Goal: Information Seeking & Learning: Learn about a topic

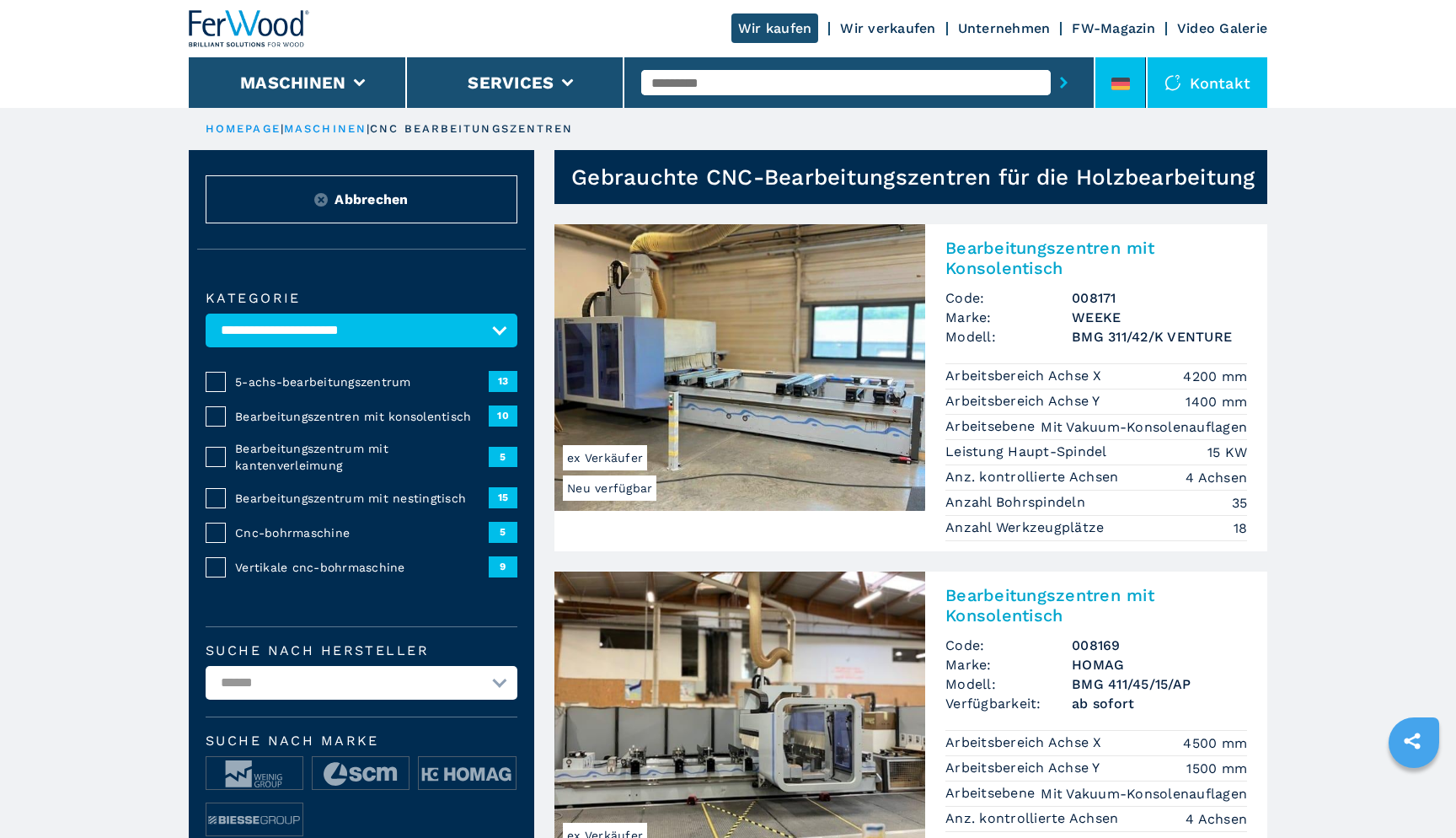
click at [1135, 88] on li at bounding box center [1120, 82] width 50 height 50
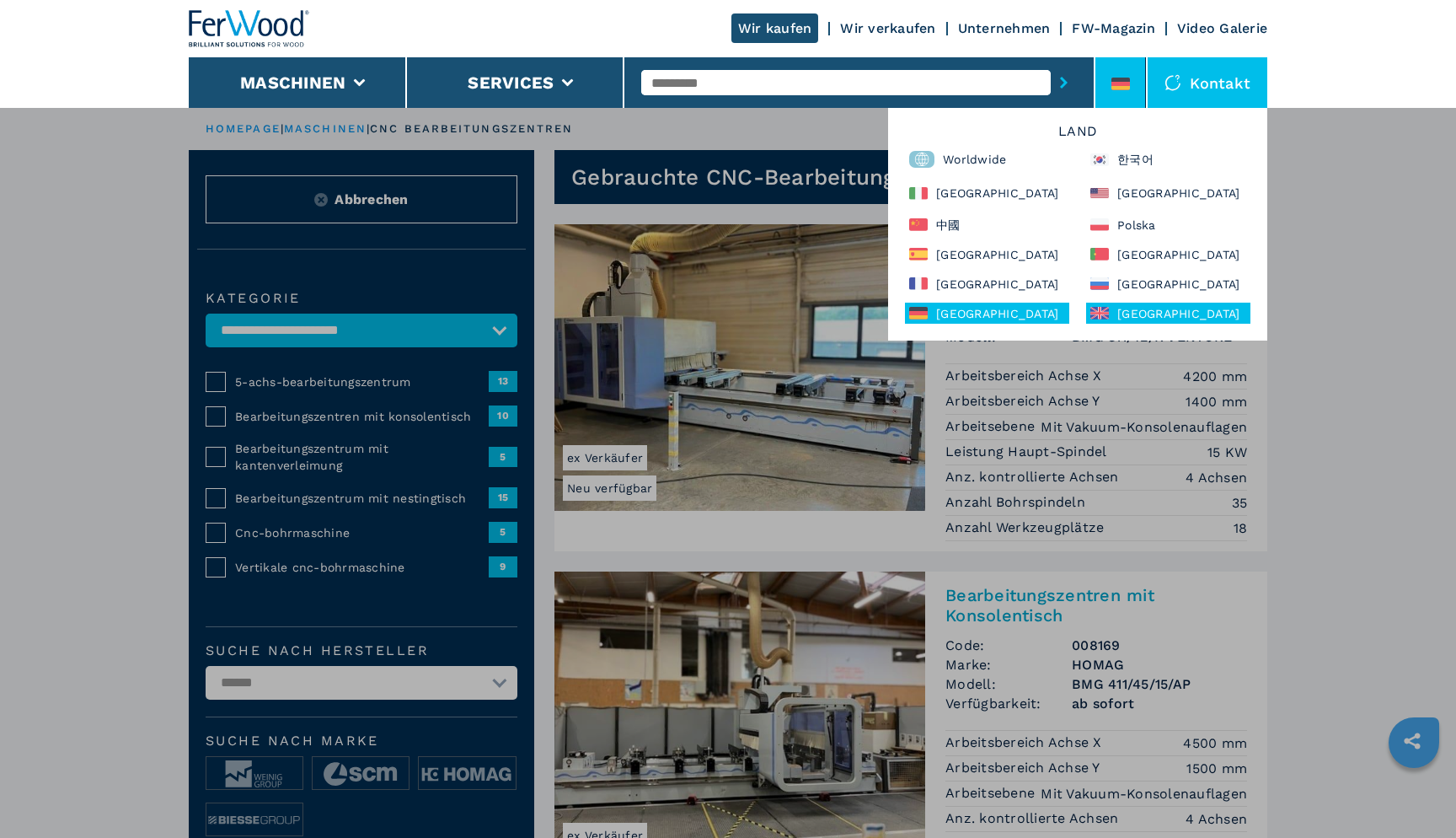
click at [1155, 316] on div "United Kingdom" at bounding box center [1168, 313] width 164 height 21
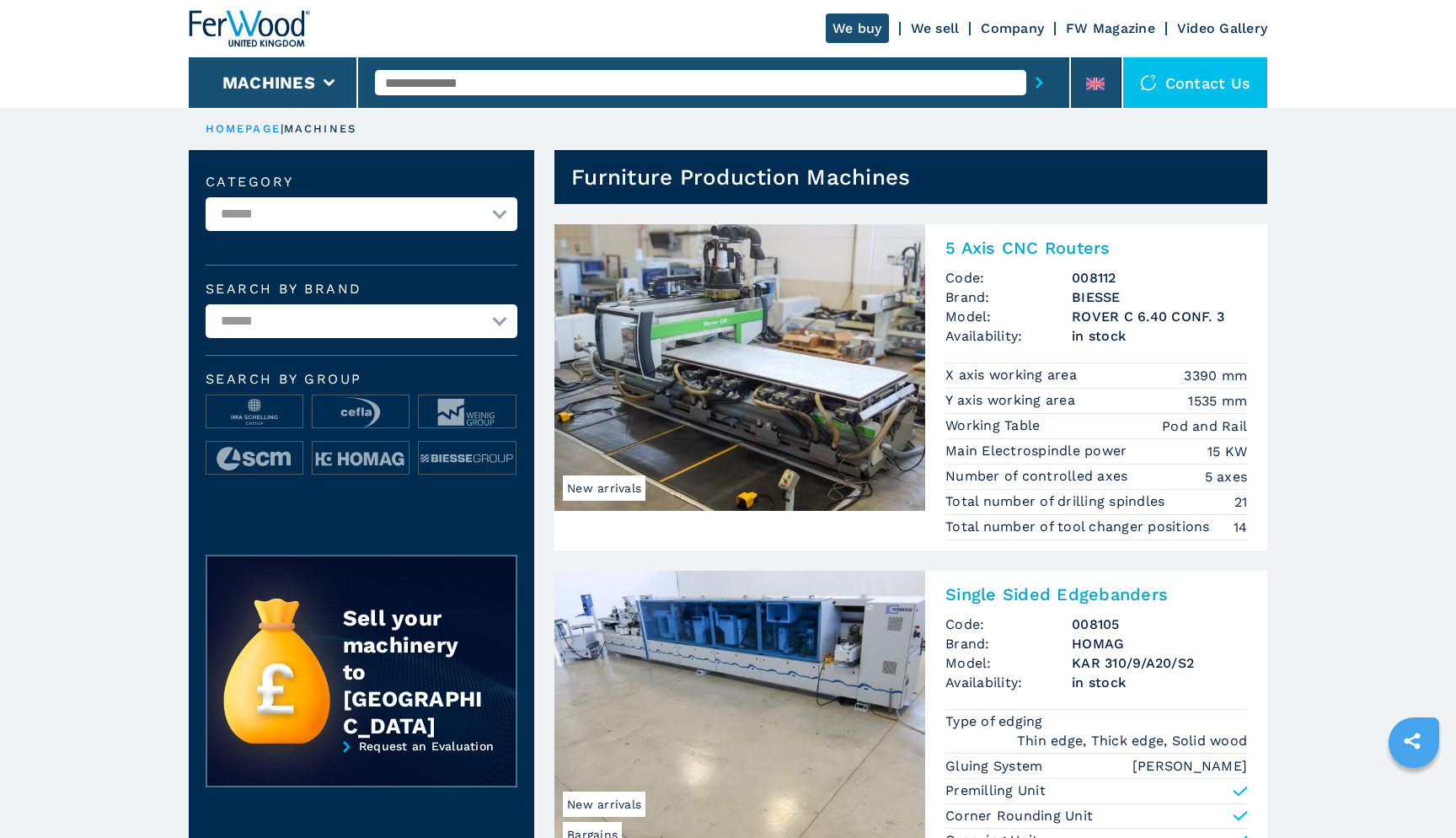
select select "**********"
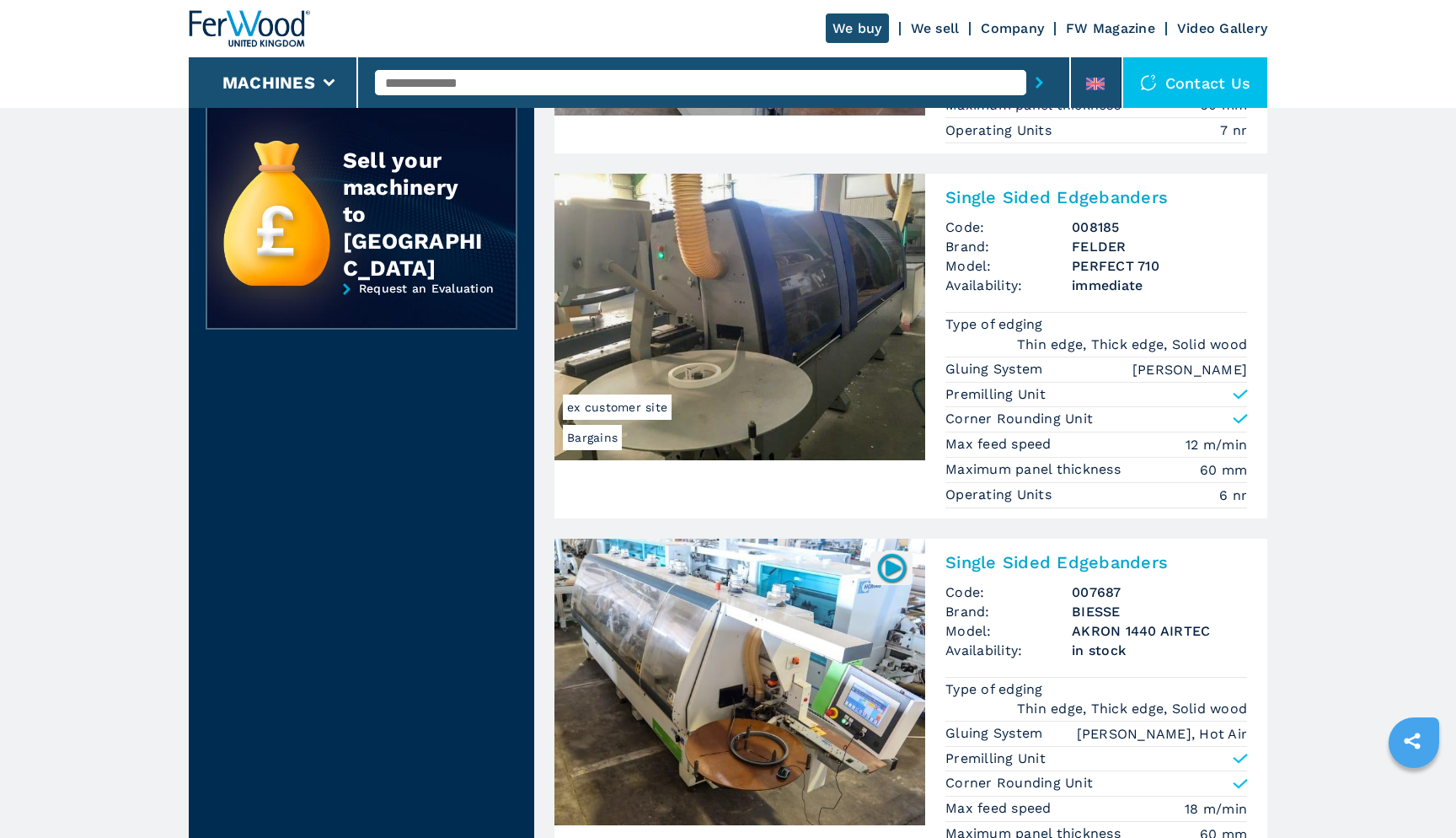
scroll to position [710, 0]
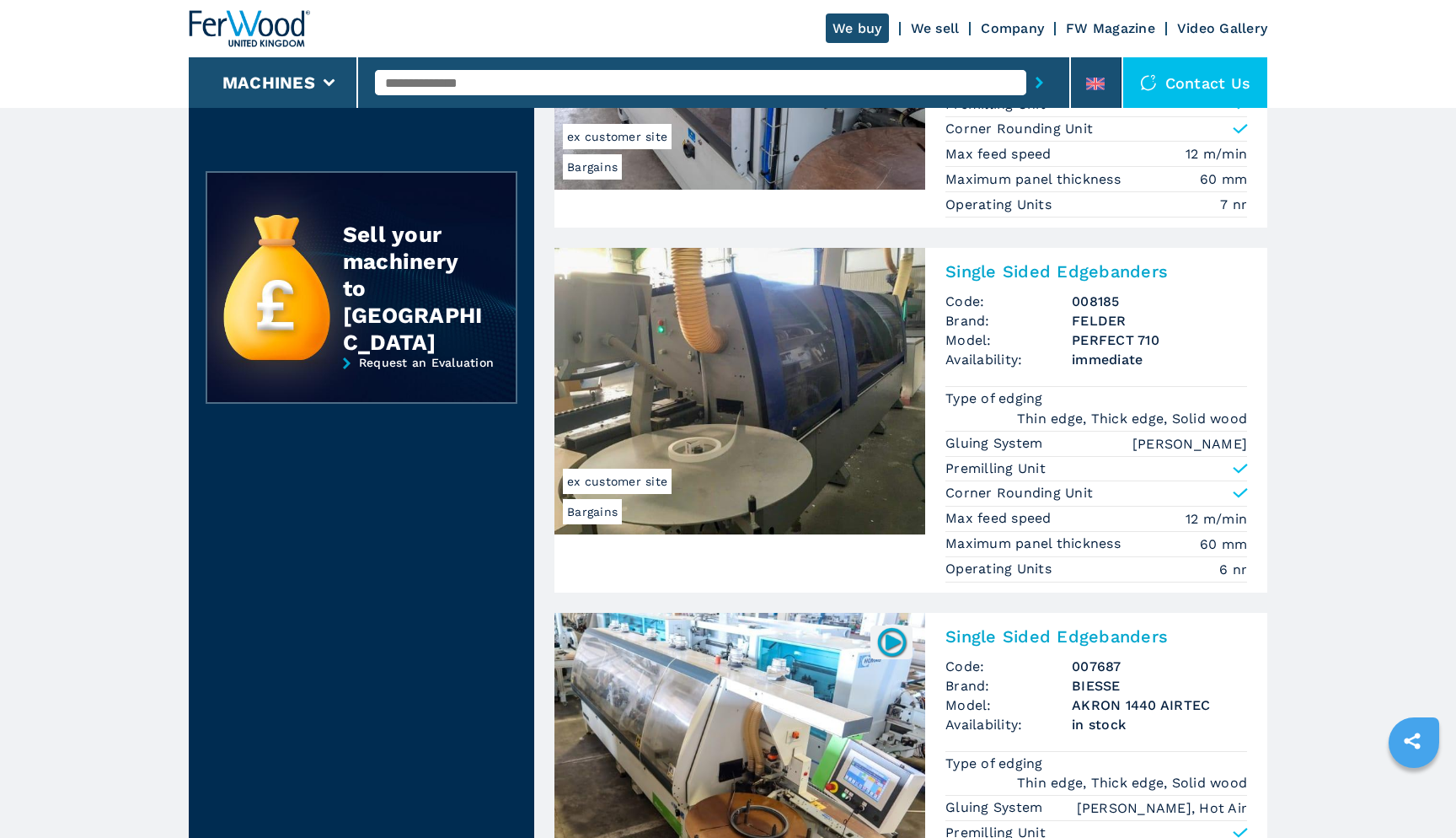
click at [1026, 266] on h2 "Single Sided Edgebanders" at bounding box center [1096, 271] width 302 height 20
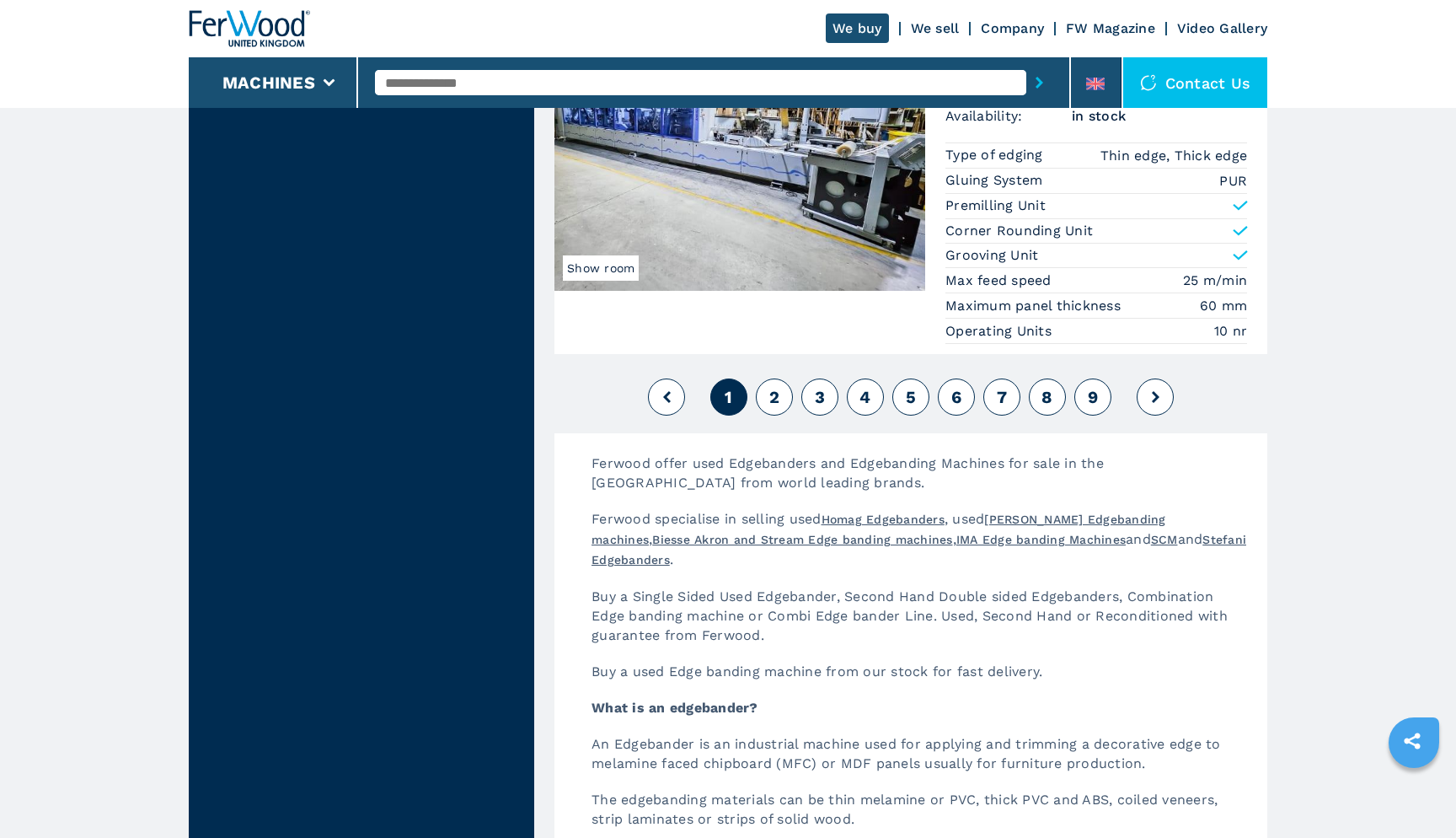
scroll to position [4222, 0]
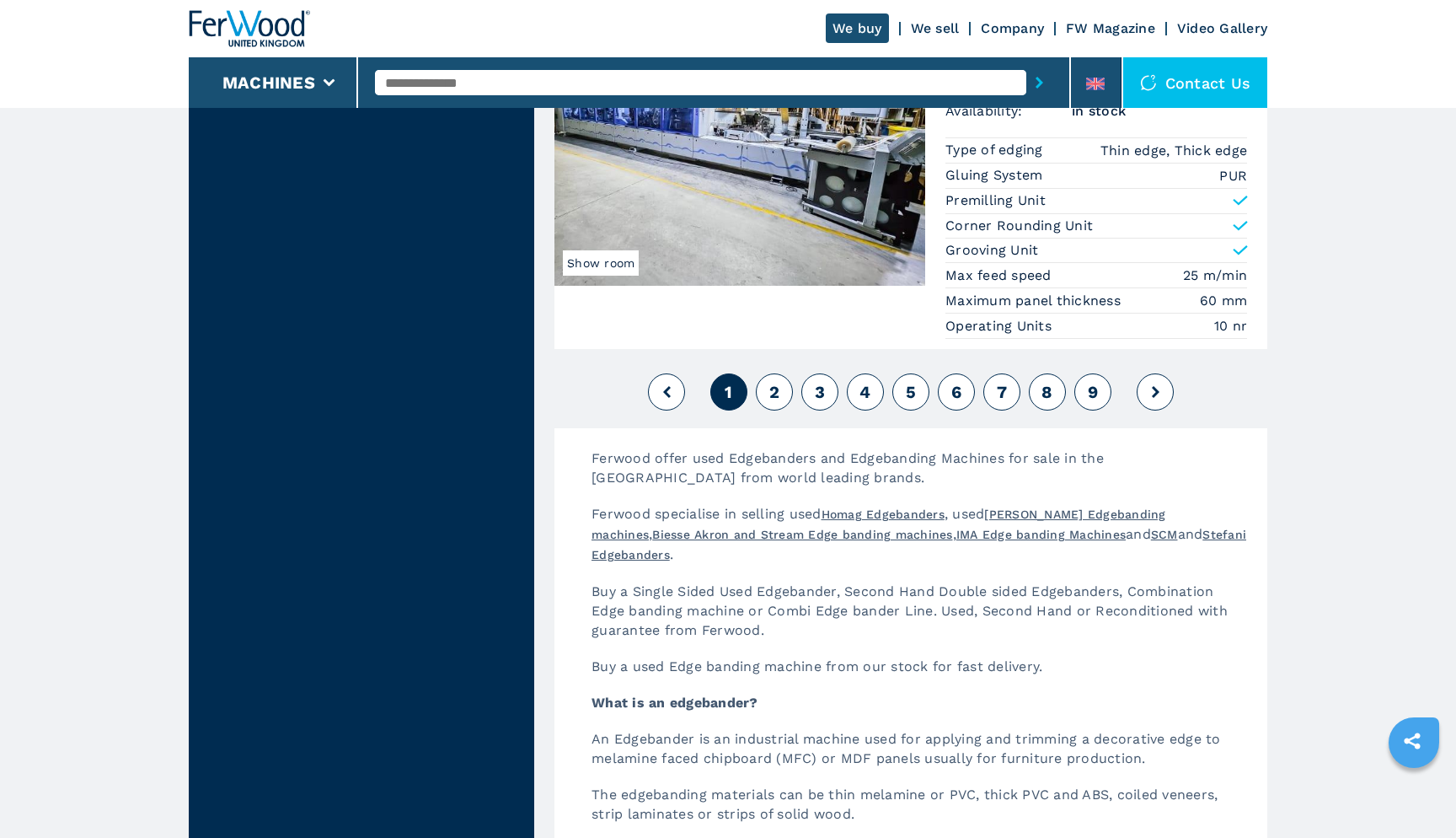
click at [774, 382] on span "2" at bounding box center [774, 392] width 10 height 20
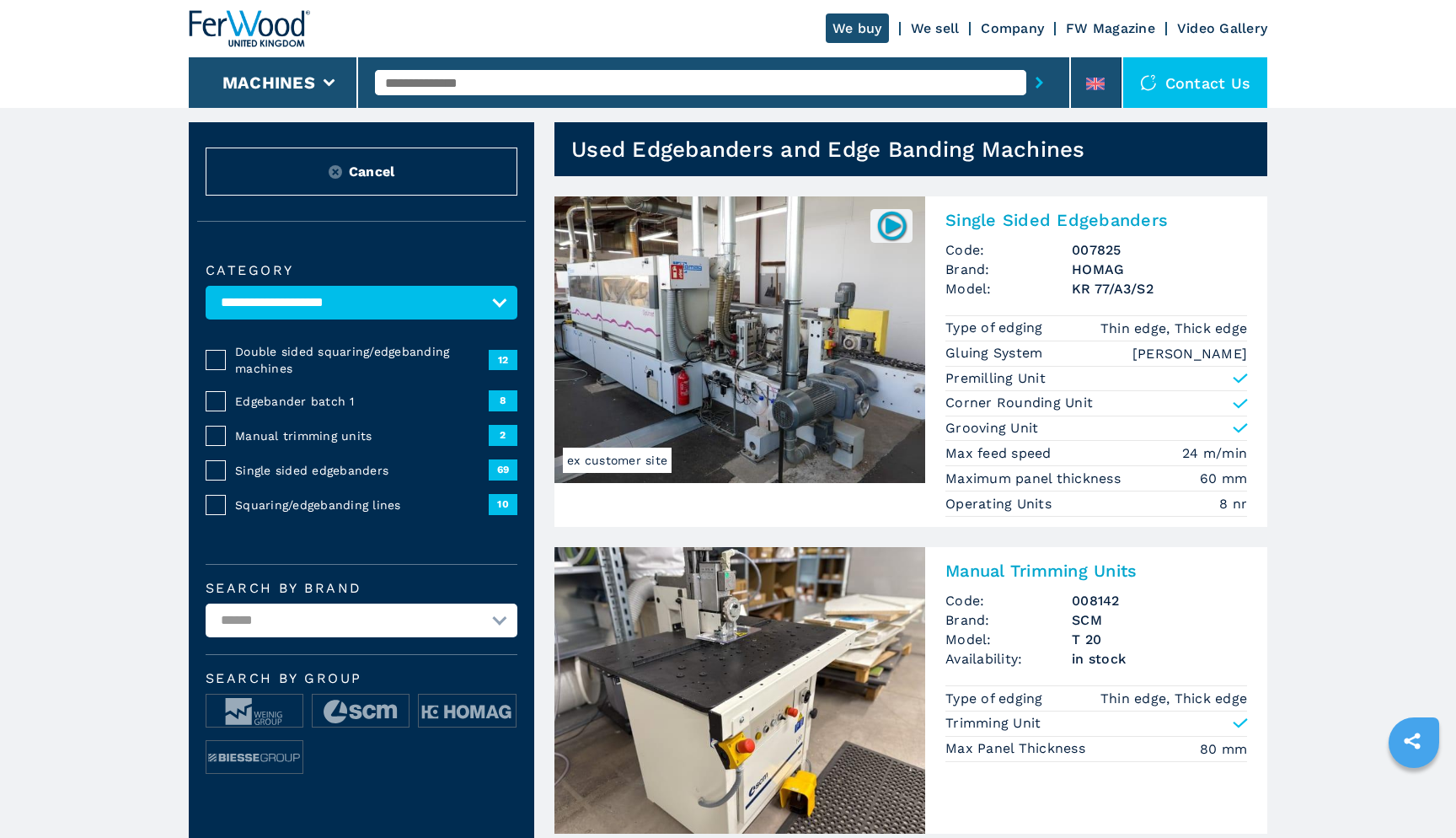
scroll to position [30, 0]
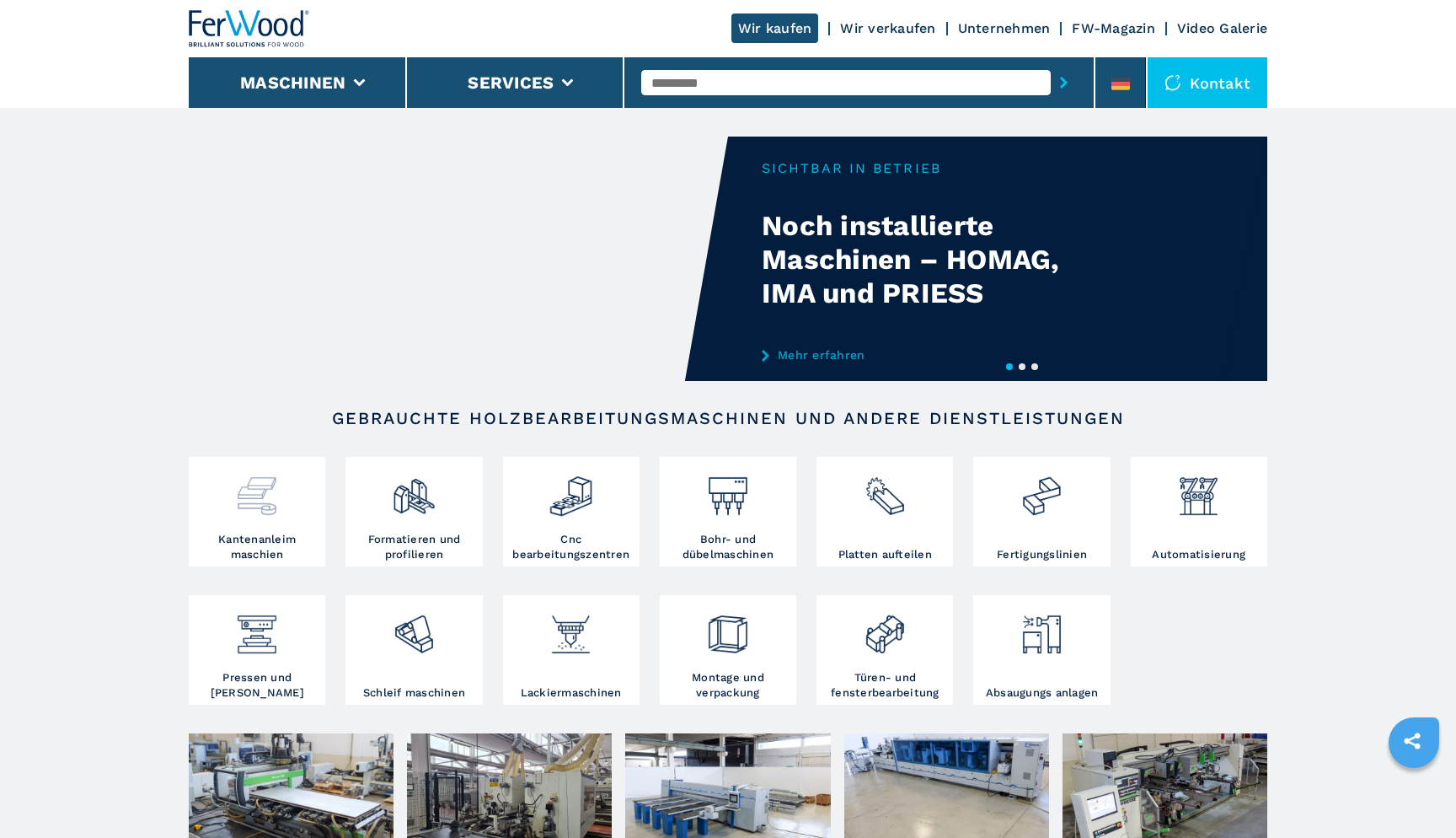
click at [251, 512] on img at bounding box center [256, 490] width 45 height 57
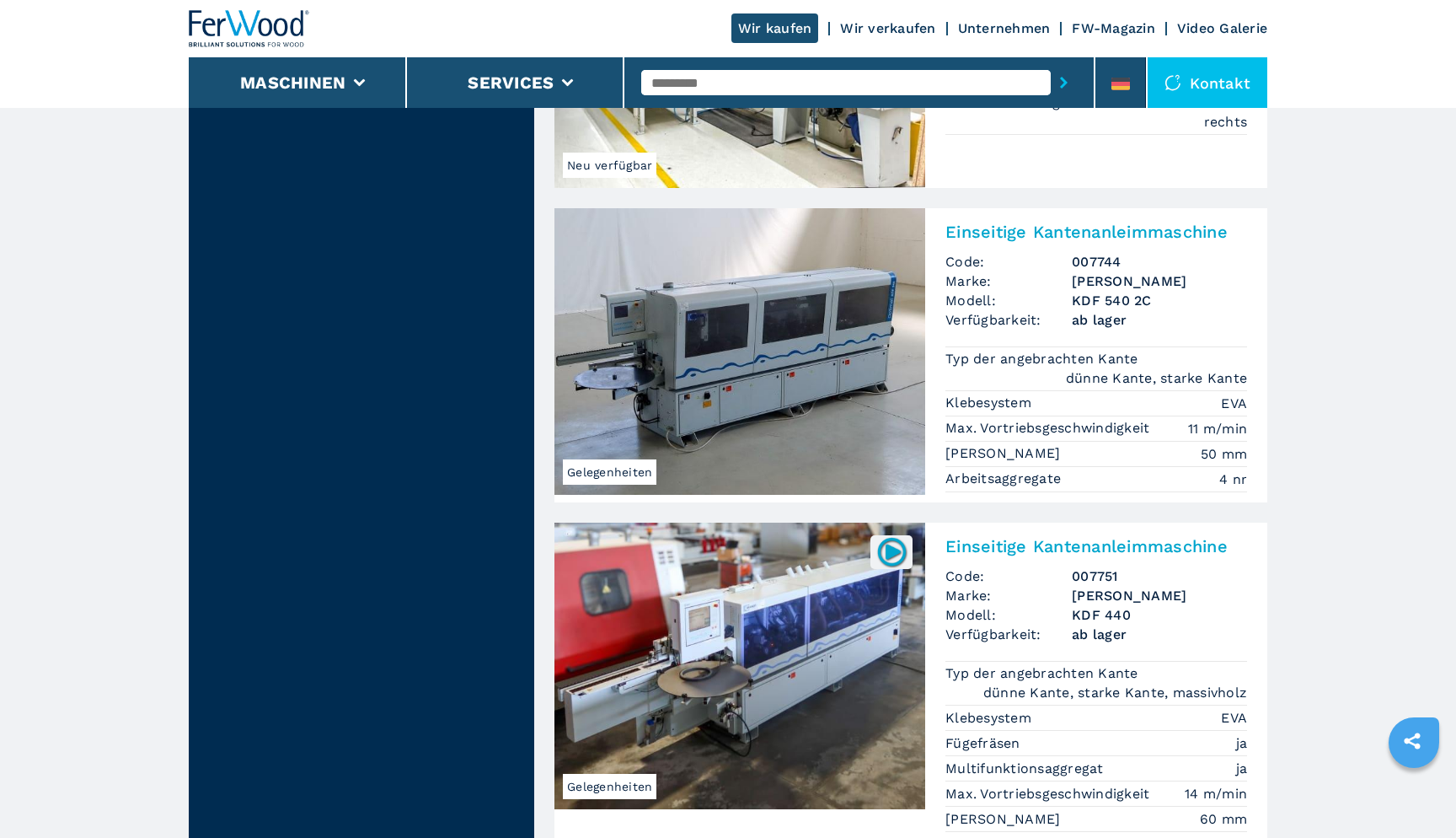
scroll to position [1939, 0]
click at [1044, 231] on h2 "Einseitige Kantenanleimmaschine" at bounding box center [1096, 232] width 302 height 20
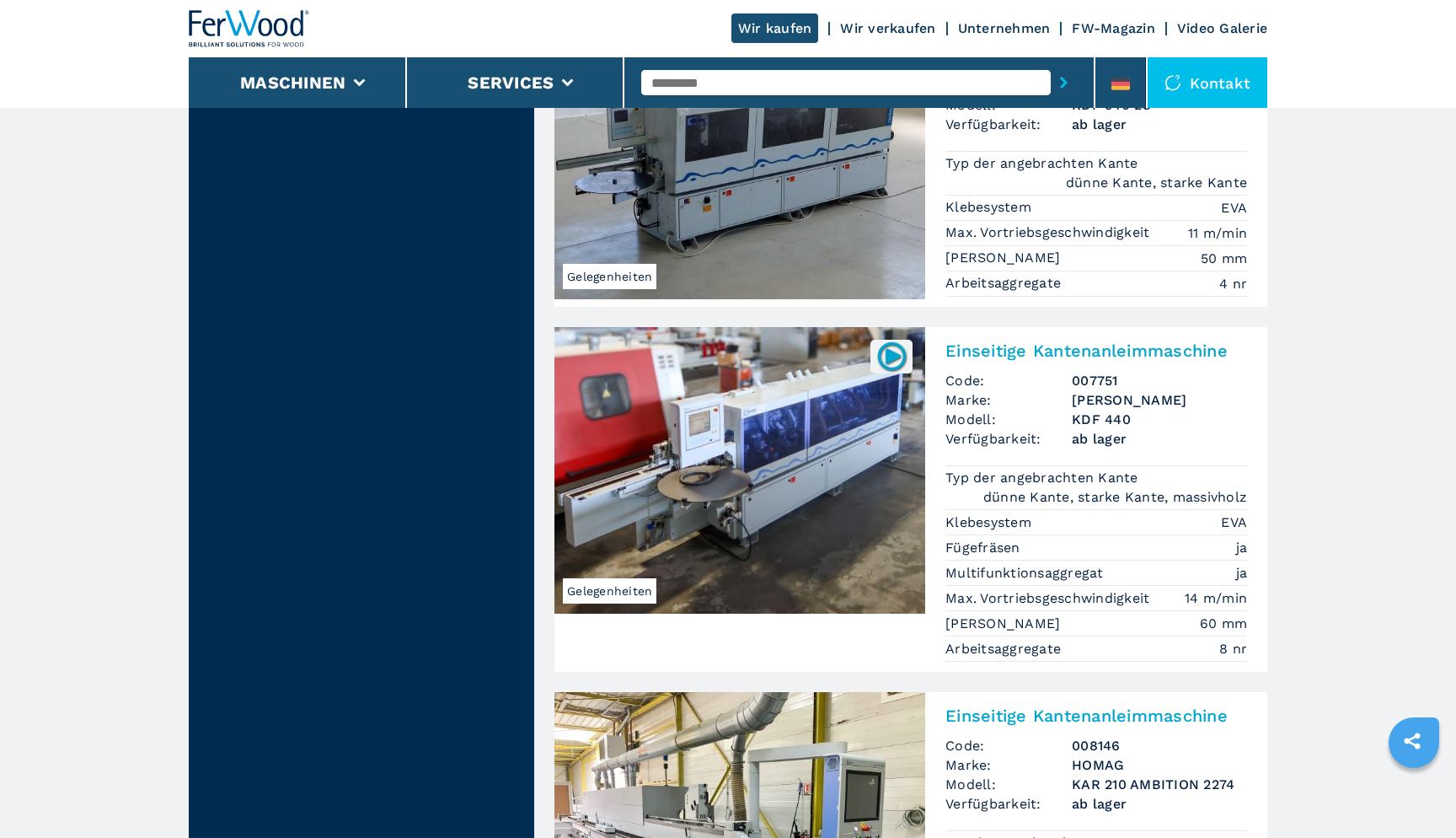
scroll to position [2274, 0]
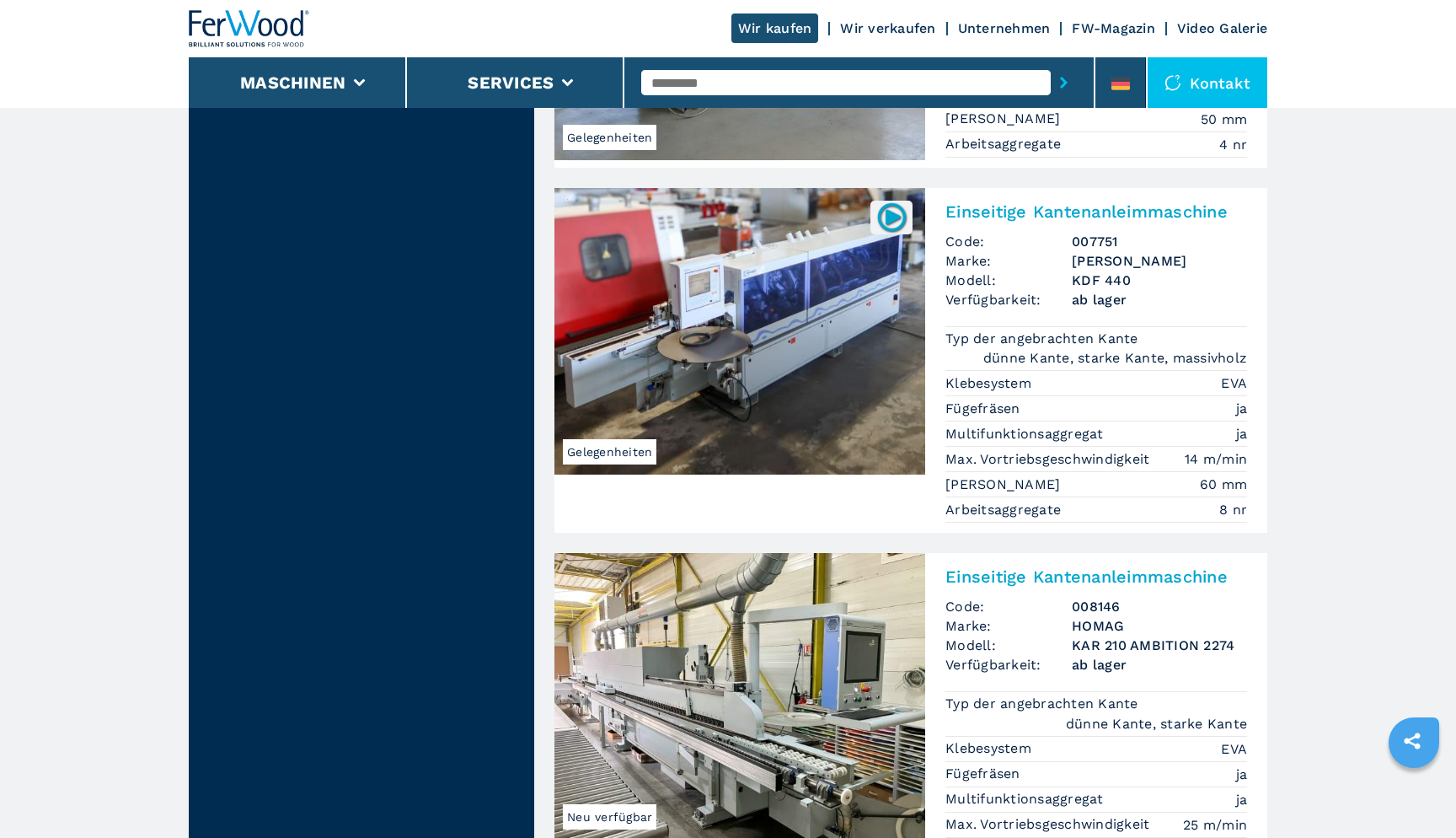
click at [1101, 208] on h2 "Einseitige Kantenanleimmaschine" at bounding box center [1096, 212] width 302 height 20
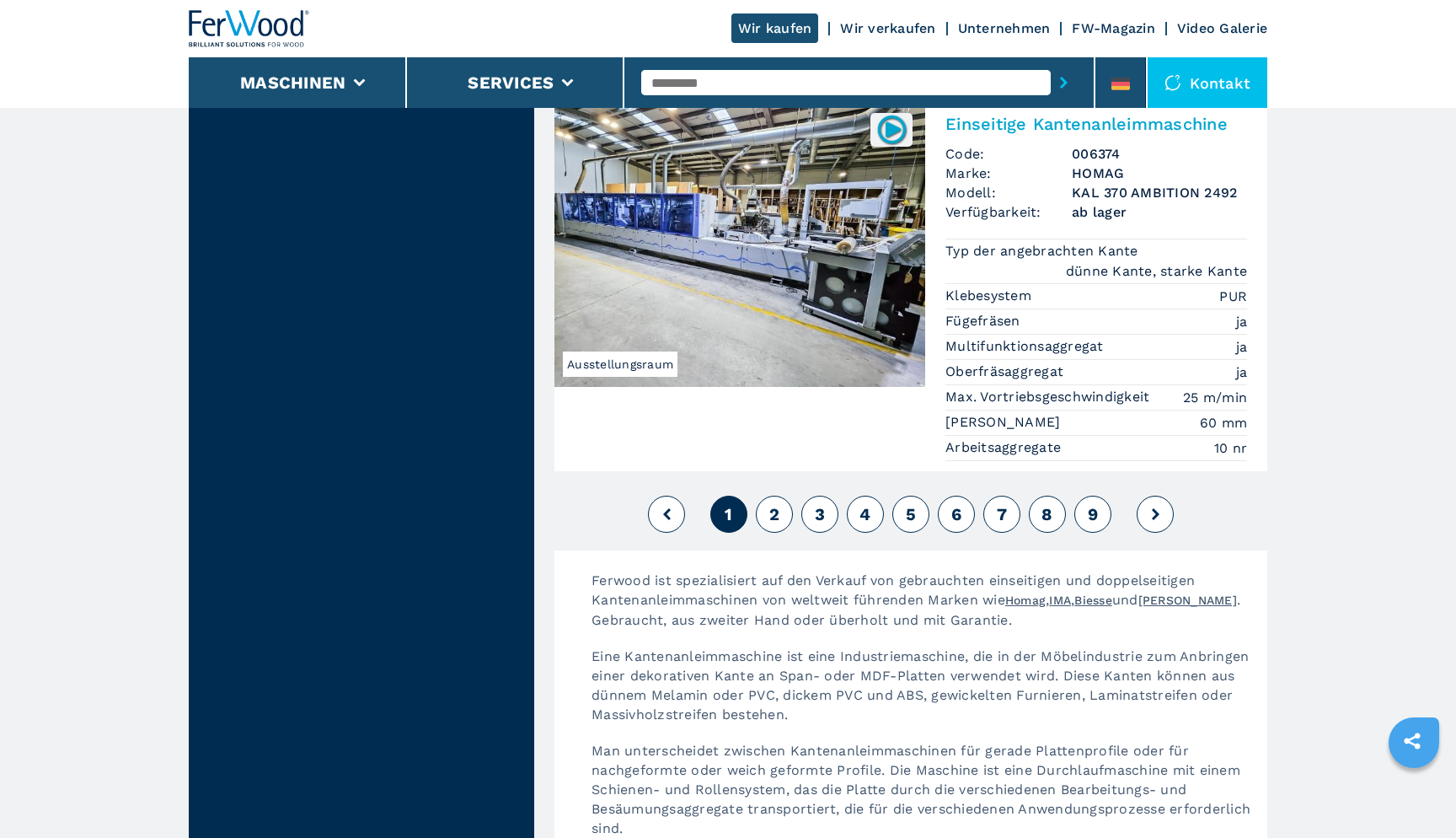
scroll to position [4229, 0]
click at [772, 503] on span "2" at bounding box center [774, 512] width 10 height 20
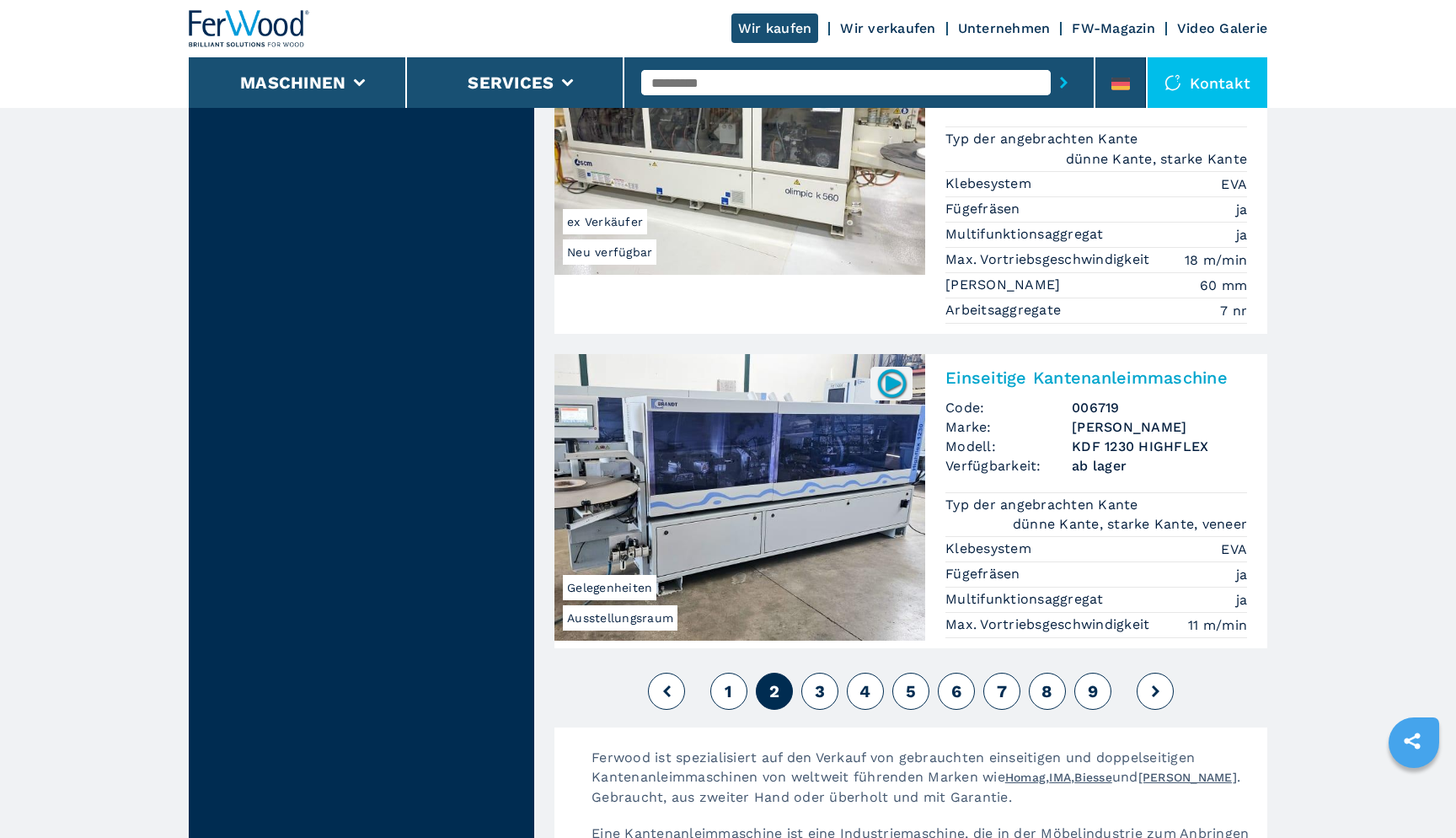
scroll to position [4025, 0]
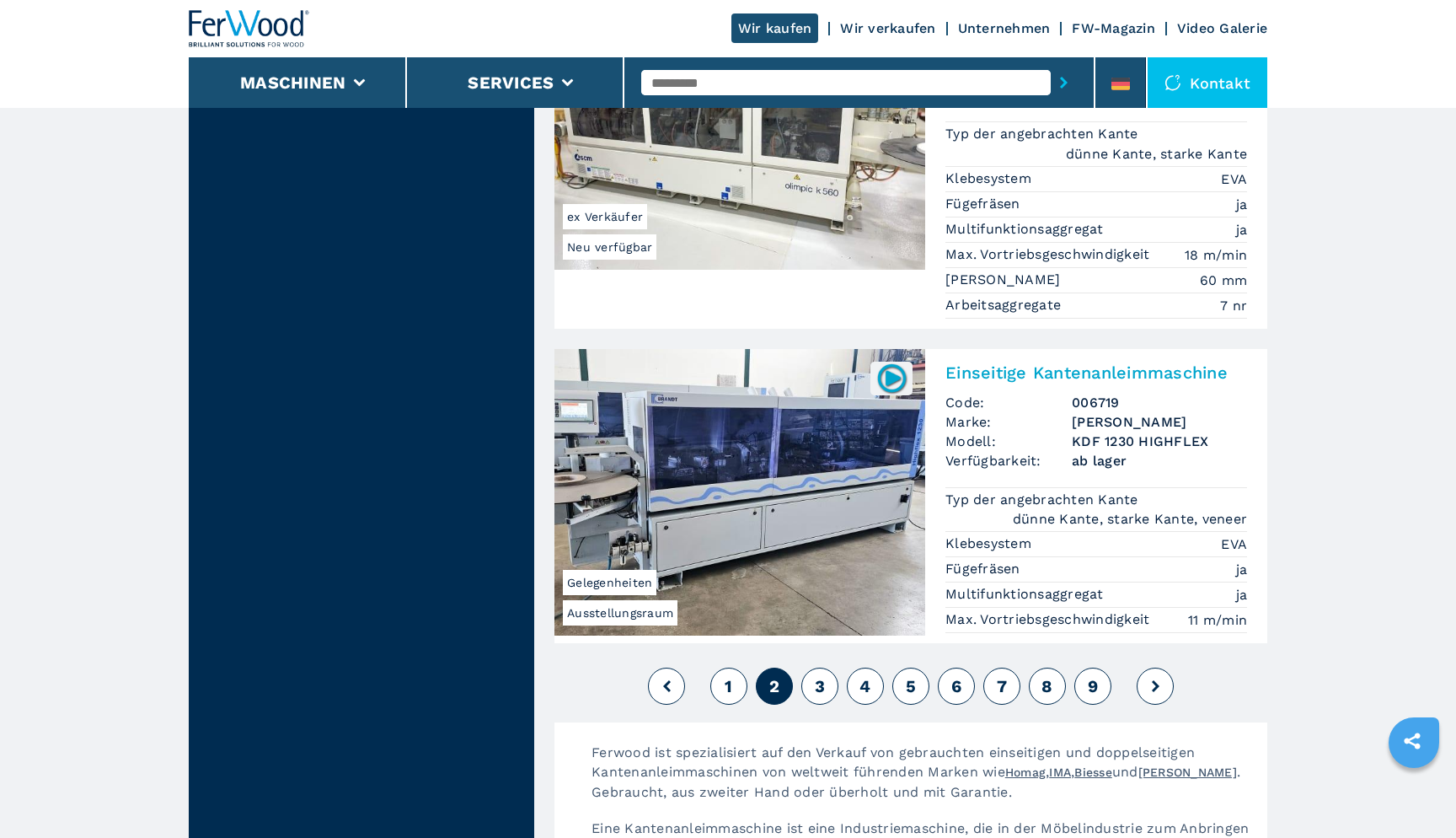
click at [817, 676] on span "3" at bounding box center [820, 686] width 10 height 20
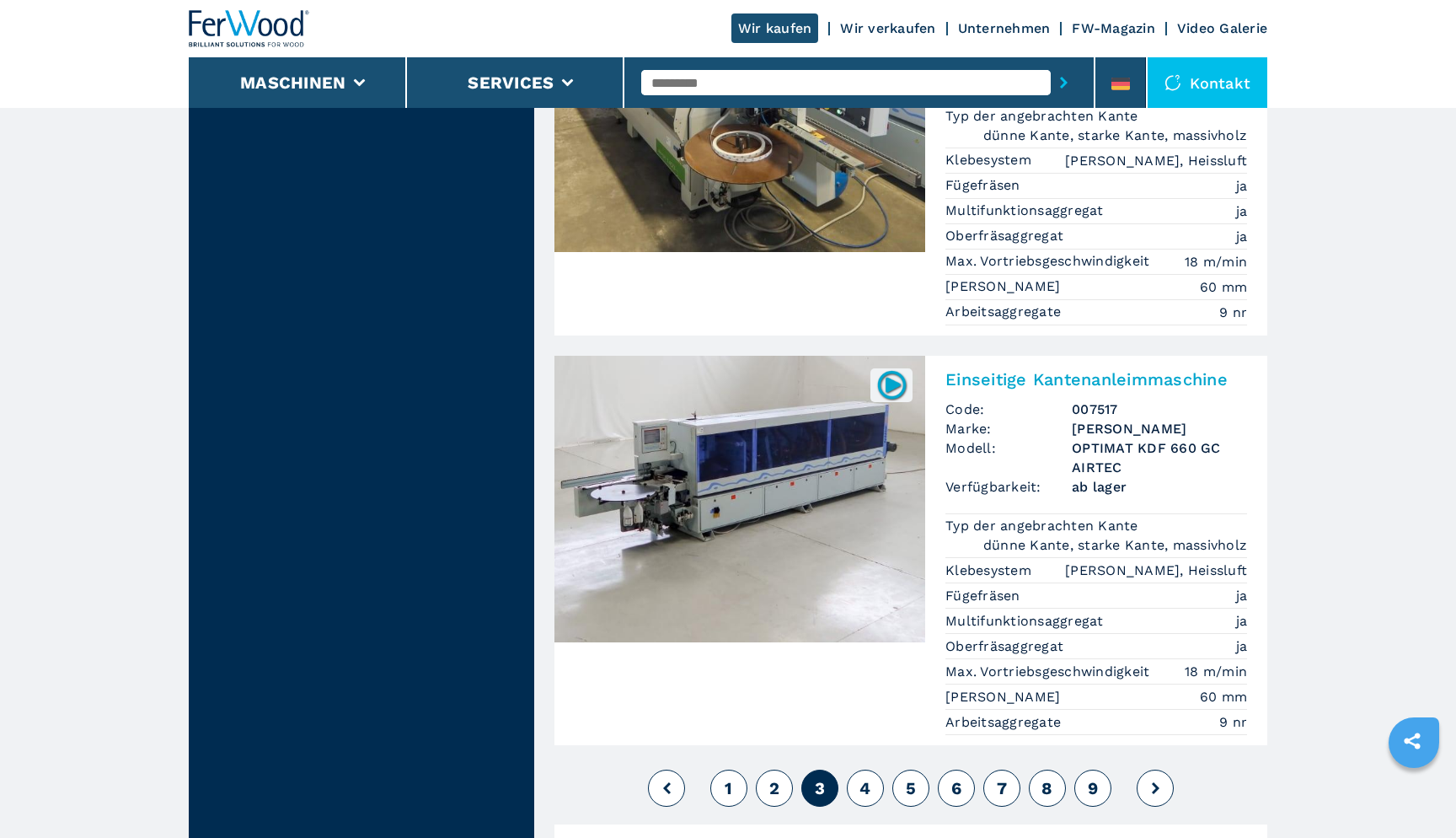
scroll to position [4072, 0]
click at [866, 777] on span "4" at bounding box center [864, 787] width 11 height 20
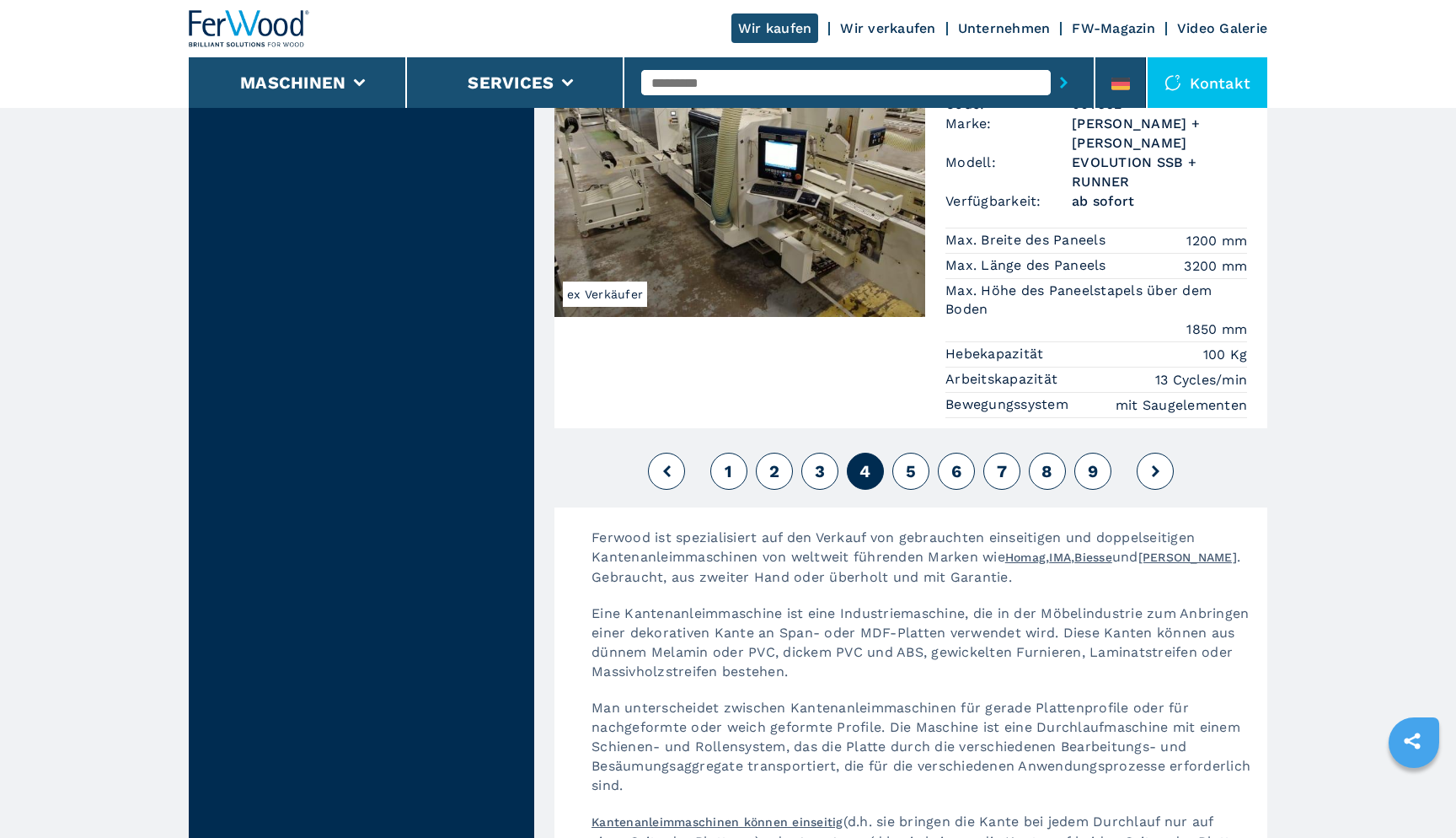
scroll to position [4338, 0]
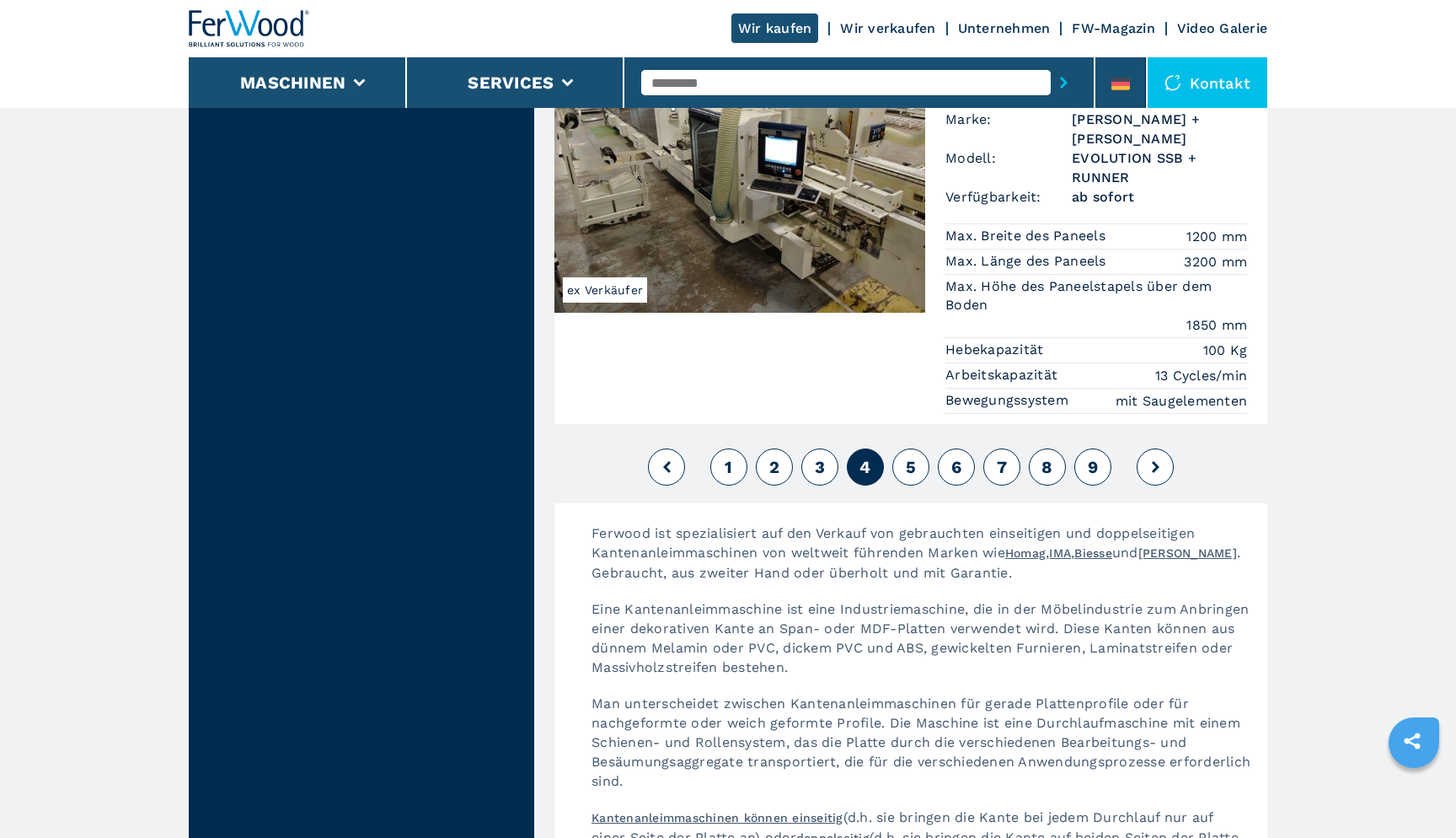
click at [908, 457] on span "5" at bounding box center [911, 467] width 10 height 20
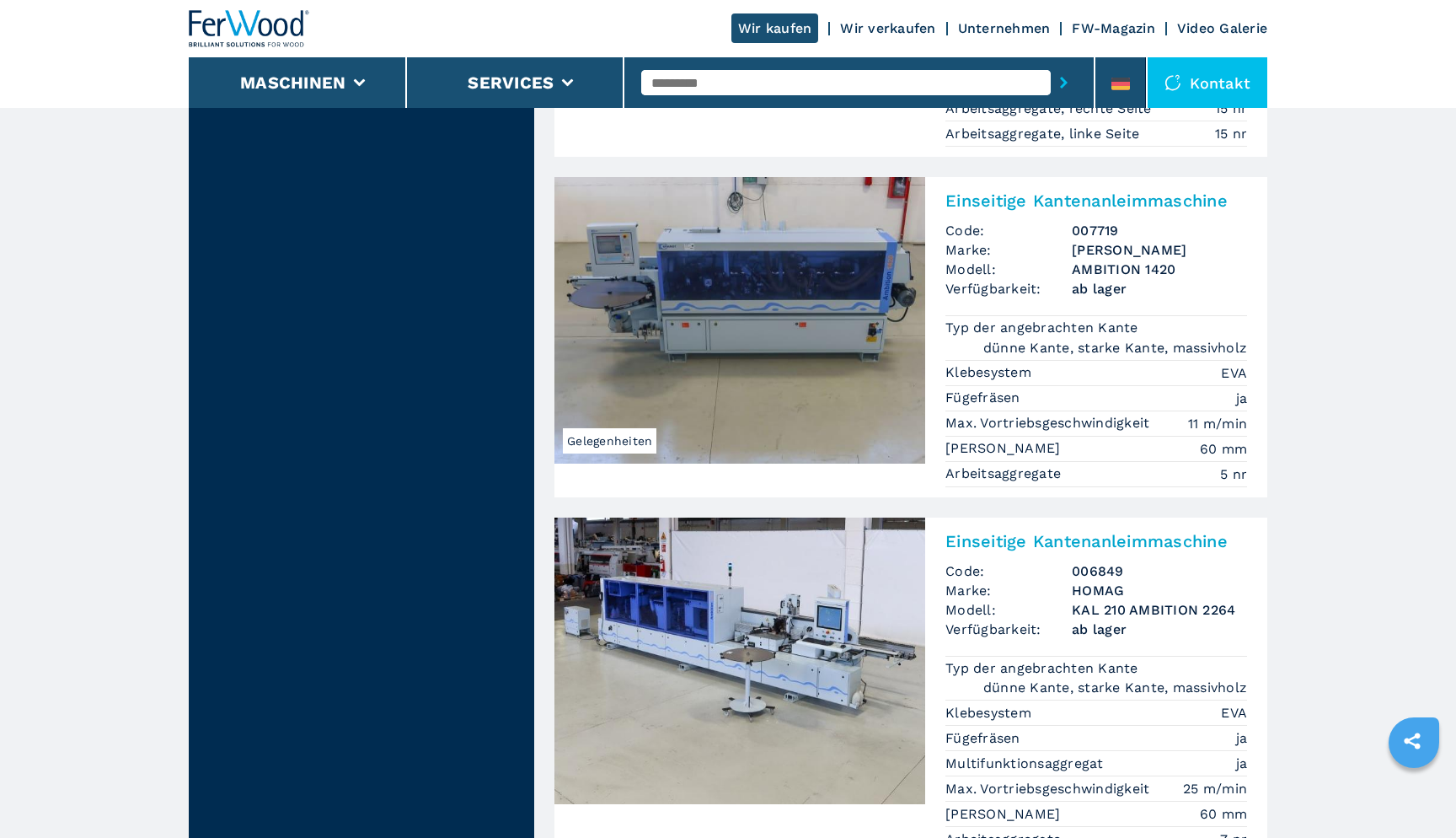
scroll to position [3517, 0]
click at [991, 191] on h2 "Einseitige Kantenanleimmaschine" at bounding box center [1096, 201] width 302 height 20
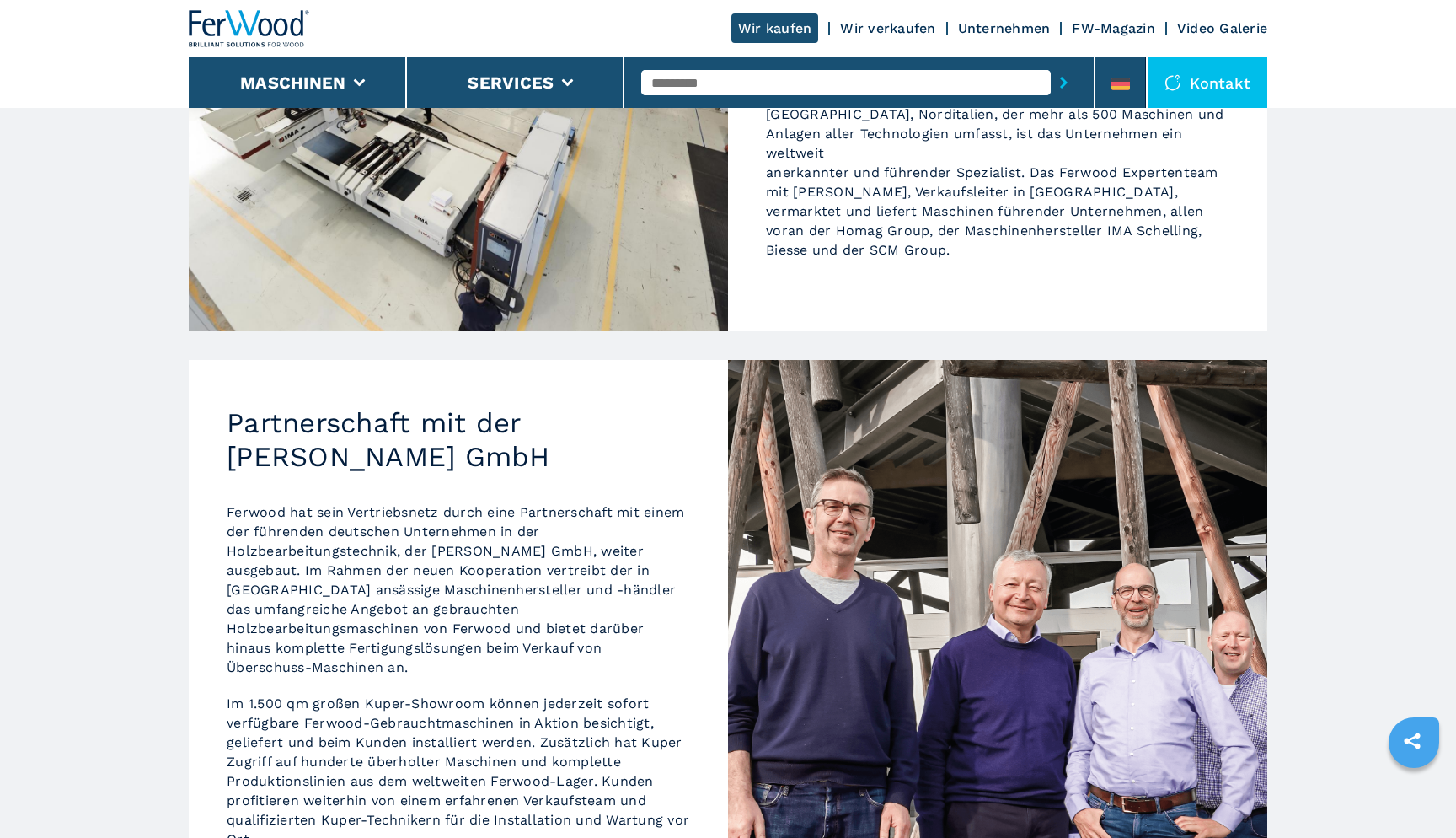
scroll to position [314, 0]
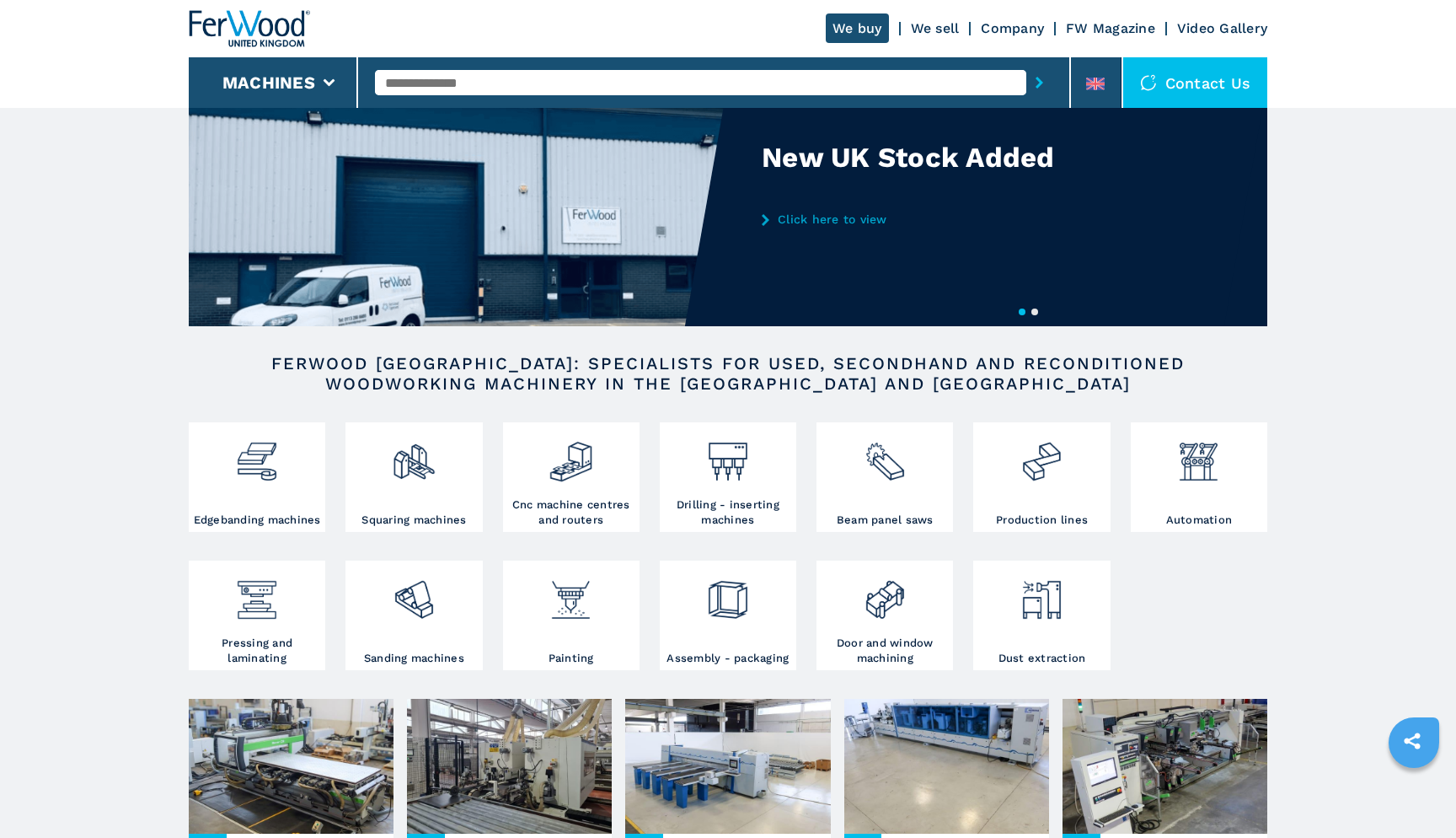
scroll to position [77, 0]
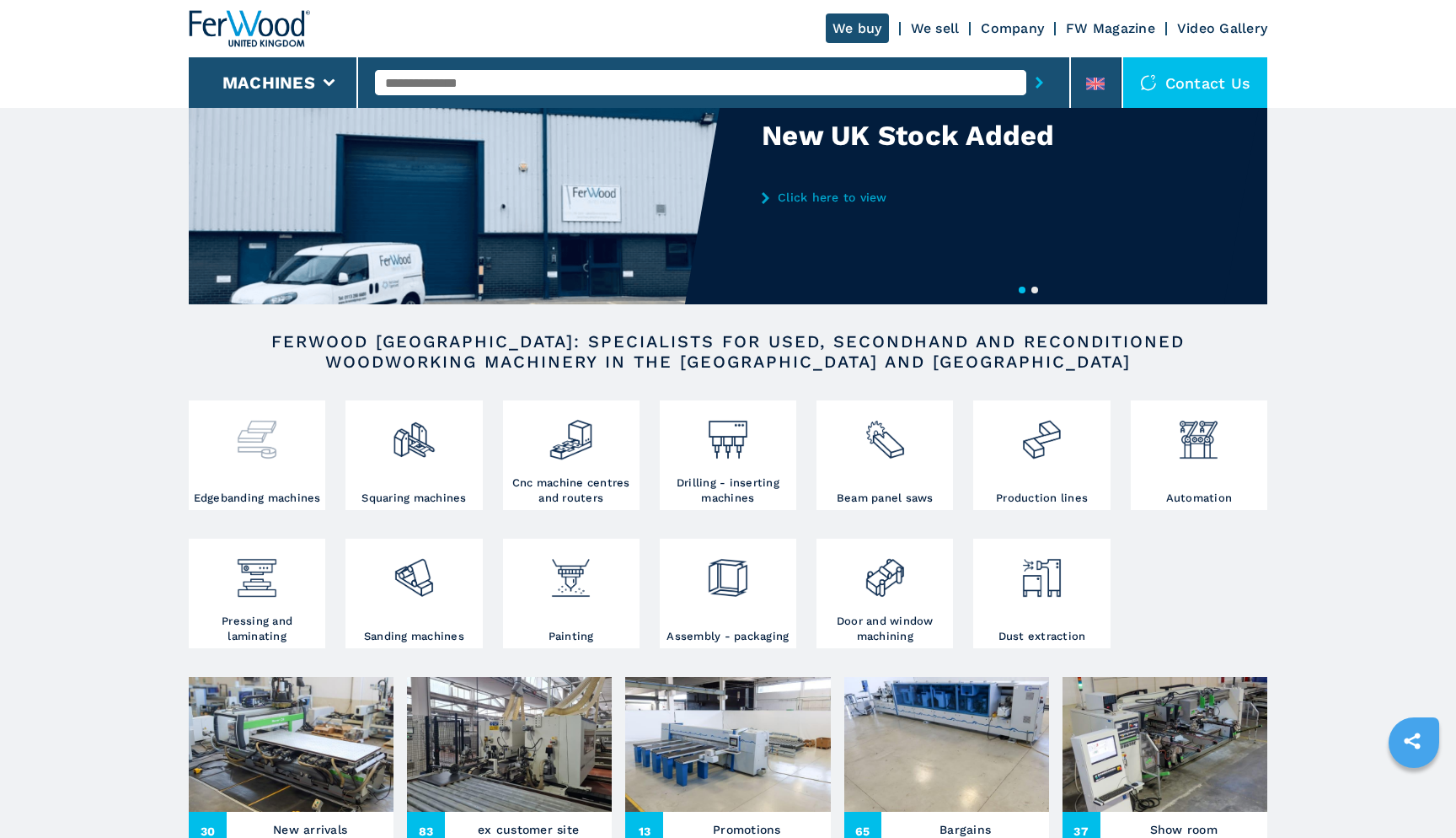
click at [249, 454] on img at bounding box center [256, 433] width 45 height 57
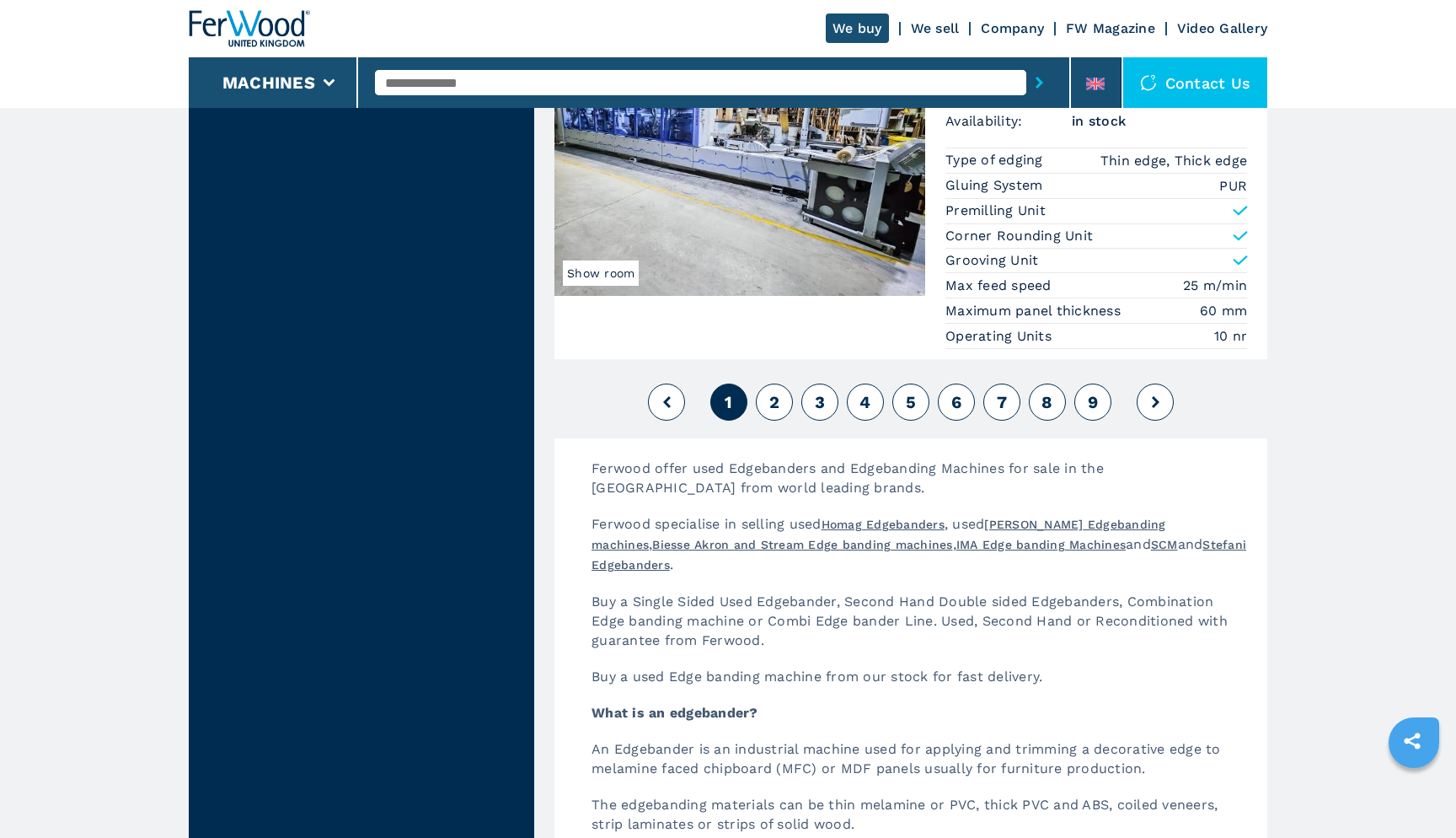
scroll to position [4230, 0]
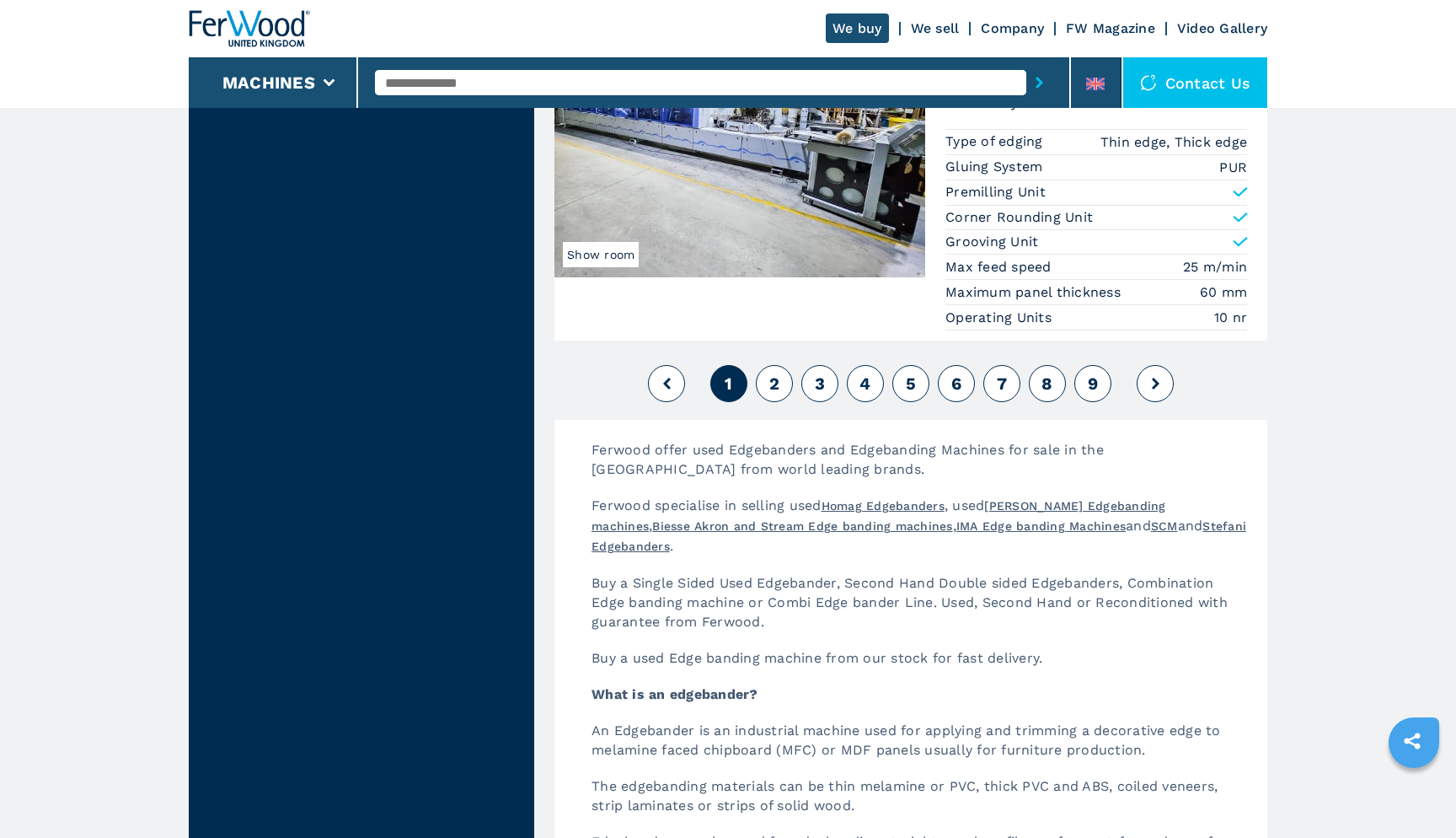
click at [773, 375] on span "2" at bounding box center [774, 383] width 10 height 20
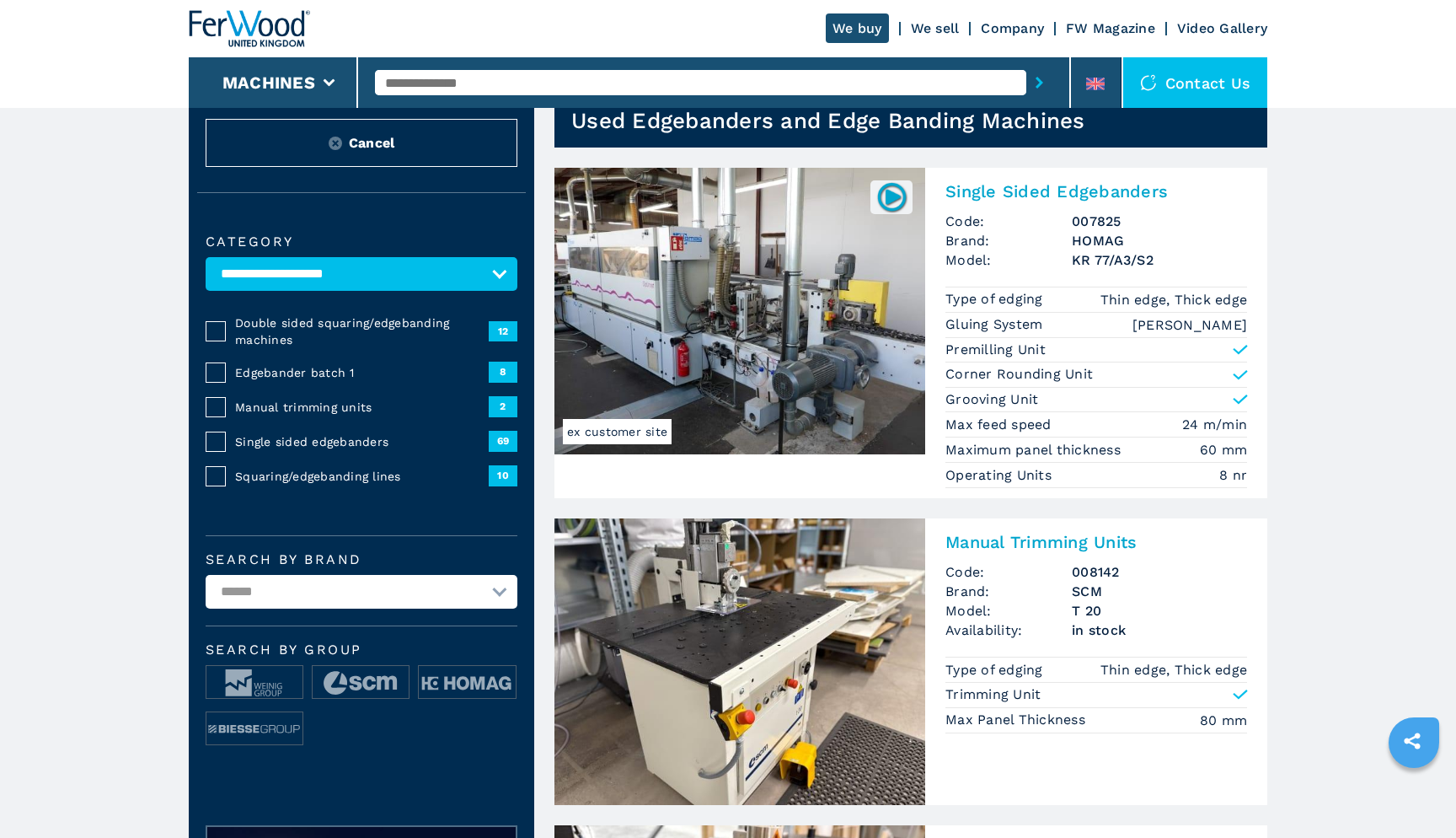
scroll to position [75, 0]
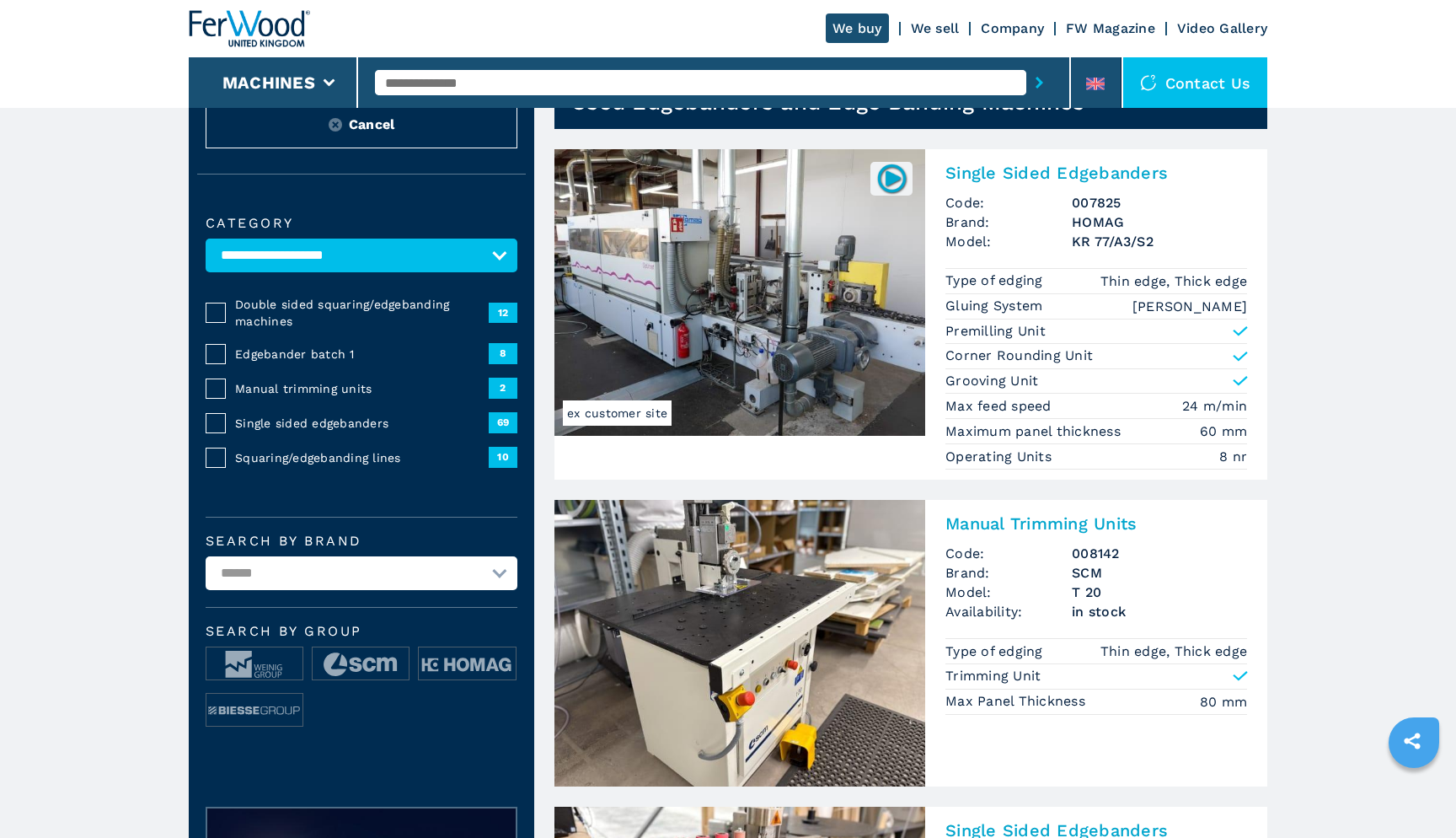
click at [1032, 169] on h2 "Single Sided Edgebanders" at bounding box center [1096, 172] width 302 height 20
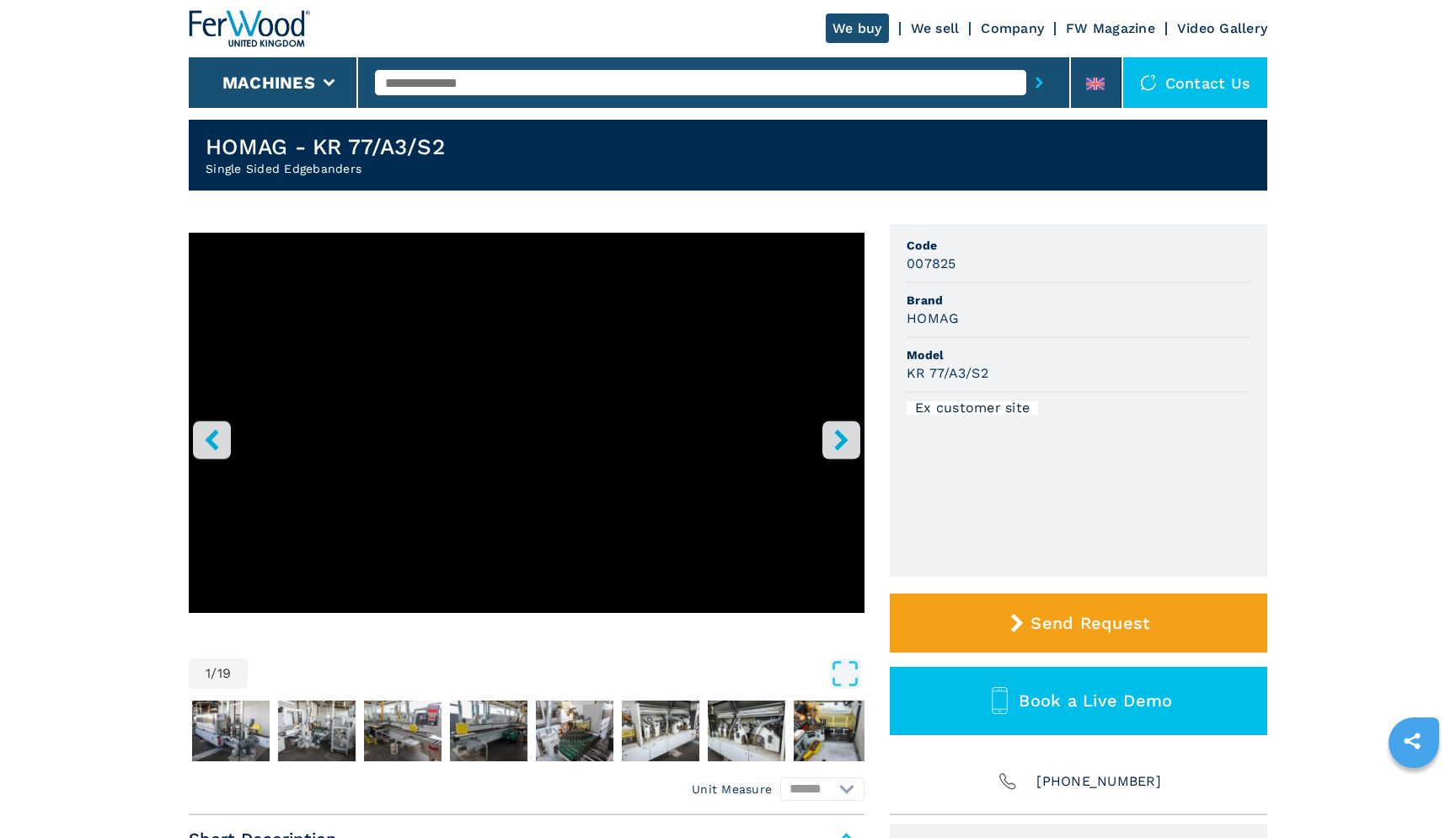
scroll to position [48, 0]
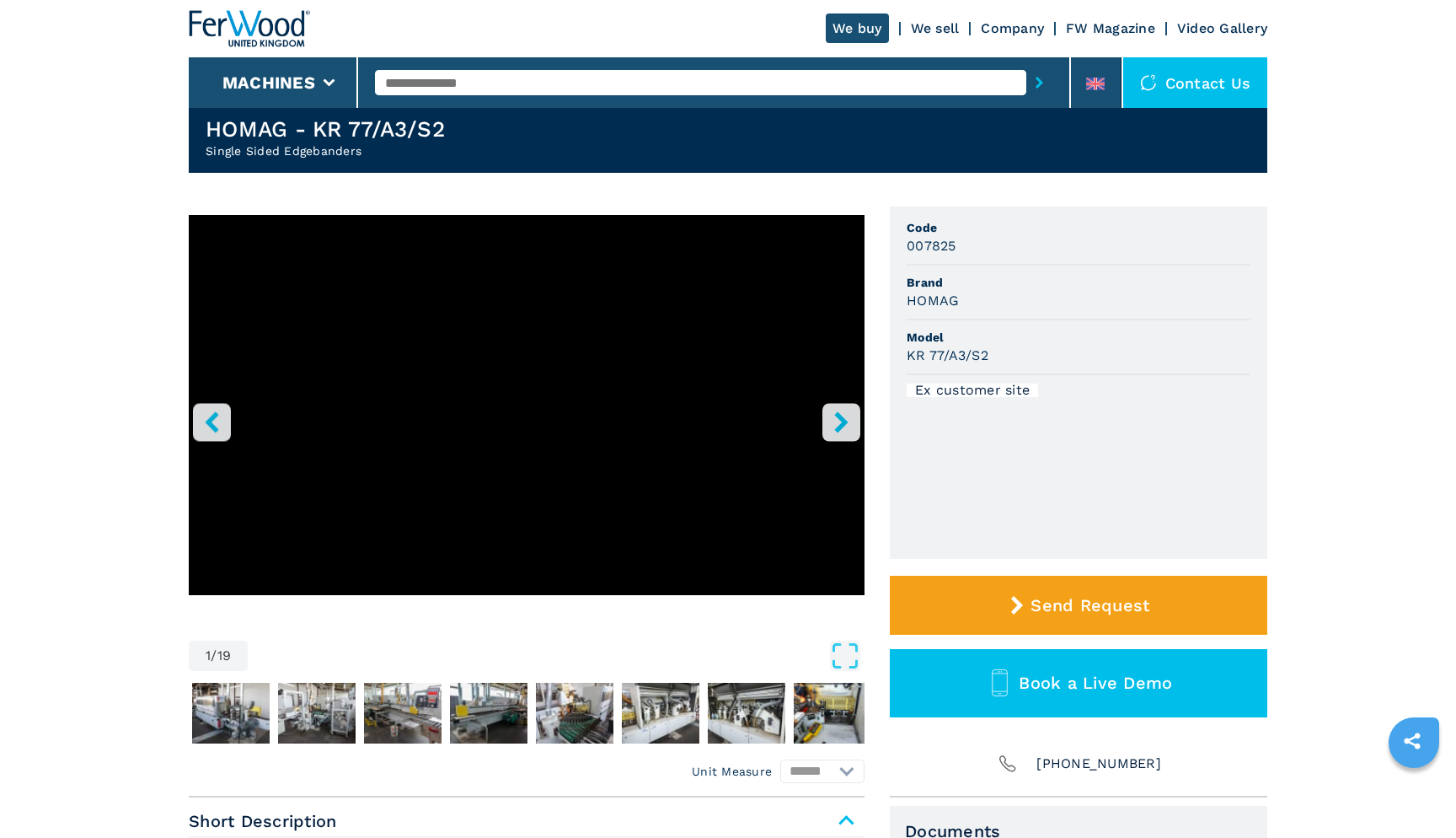
click at [982, 388] on div "Ex customer site" at bounding box center [972, 391] width 132 height 14
drag, startPoint x: 918, startPoint y: 389, endPoint x: 1013, endPoint y: 385, distance: 95.1
click at [1013, 386] on div "Ex customer site" at bounding box center [972, 391] width 132 height 14
click at [1027, 395] on div "Ex customer site" at bounding box center [972, 391] width 132 height 14
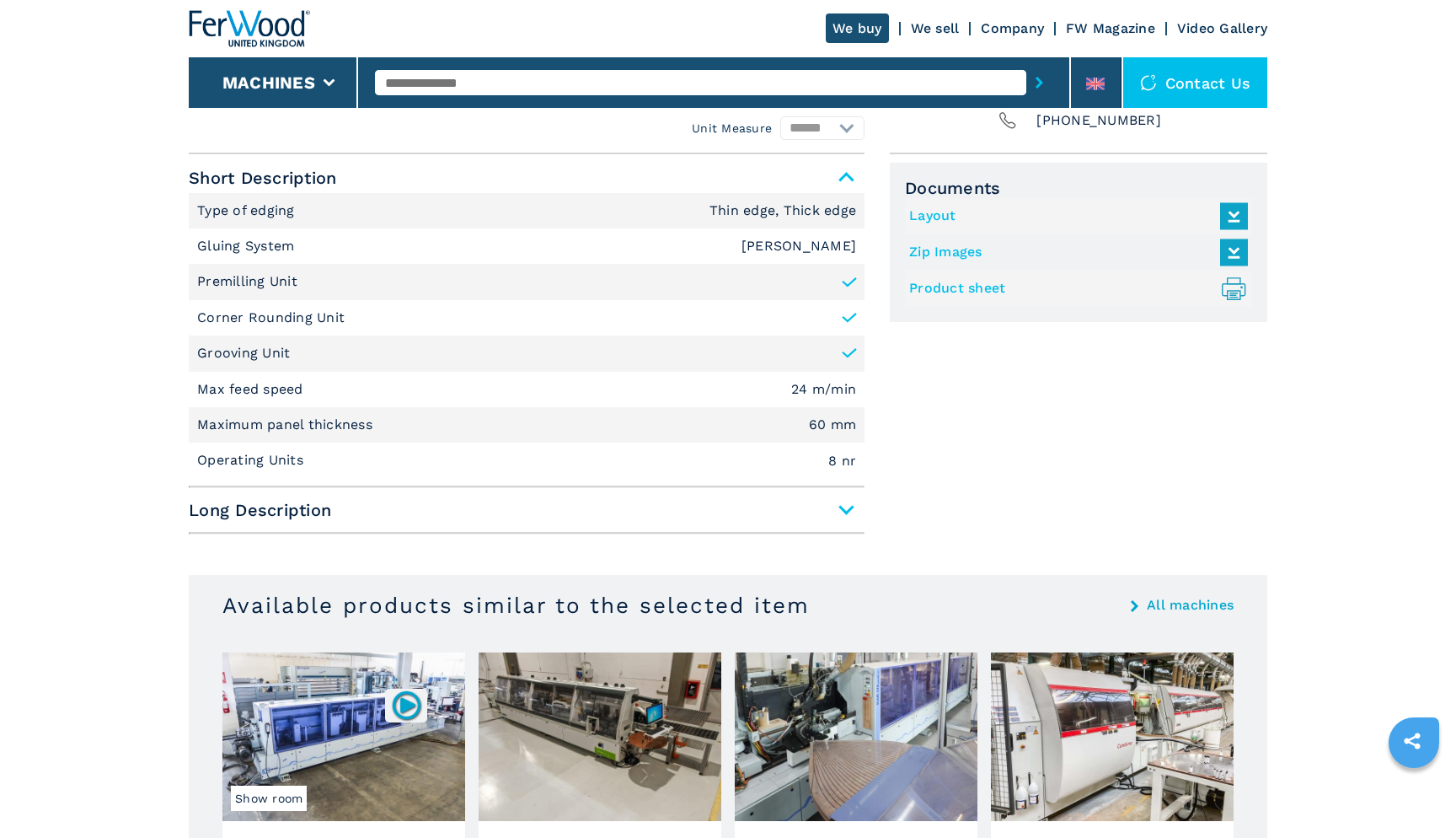
scroll to position [645, 0]
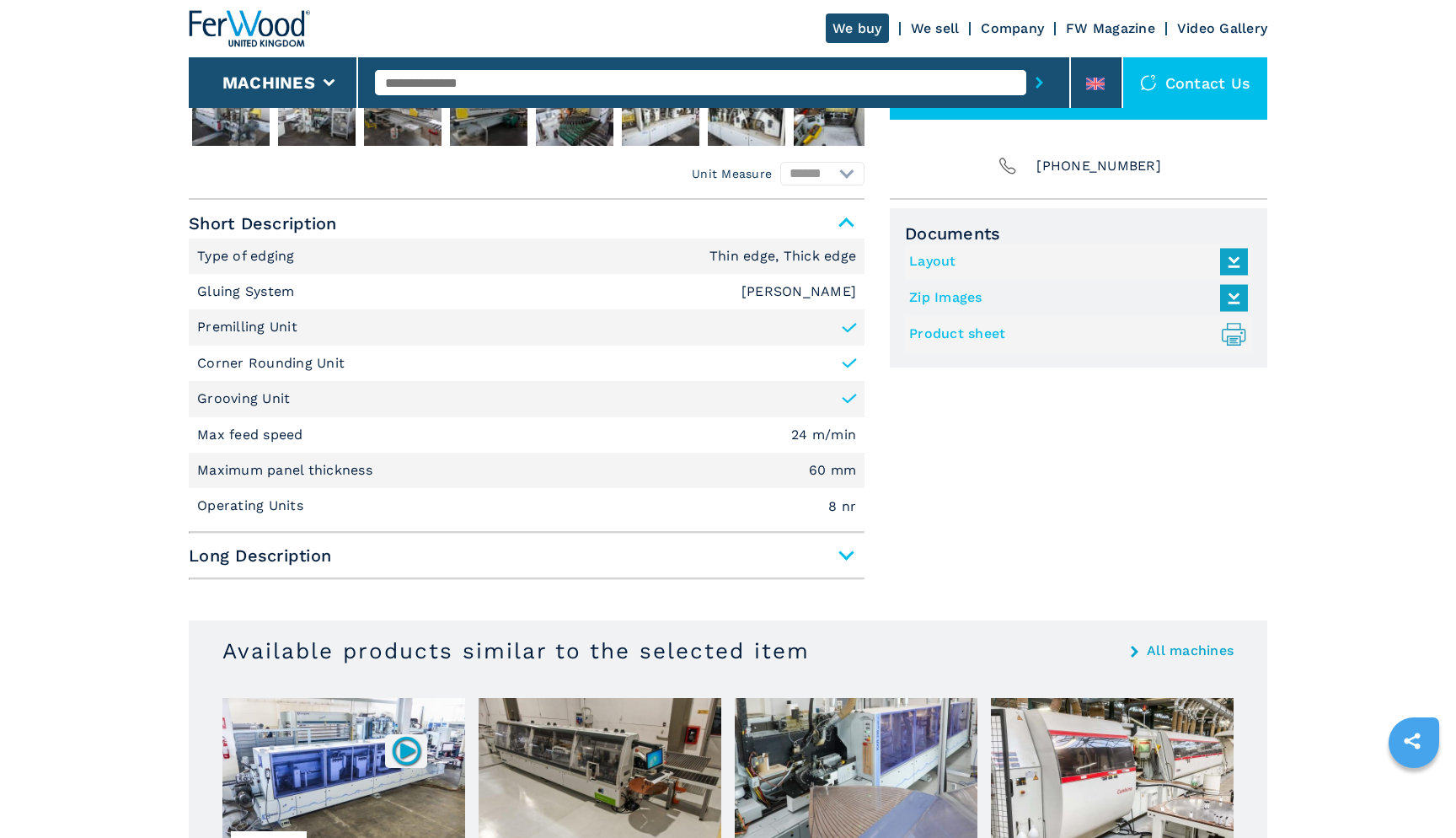
click at [849, 554] on span "Long Description" at bounding box center [526, 555] width 676 height 31
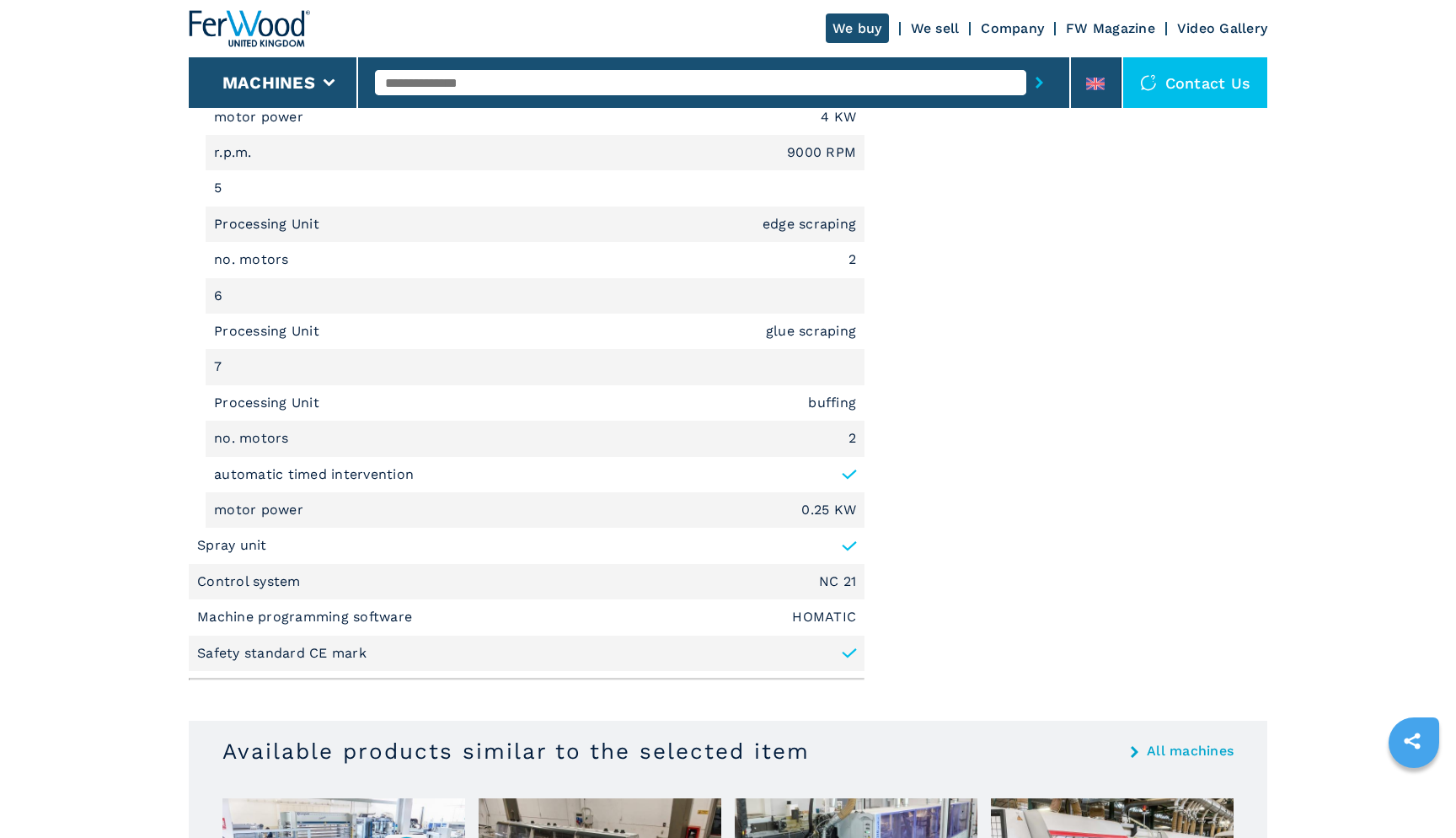
scroll to position [2812, 0]
